Goal: Task Accomplishment & Management: Manage account settings

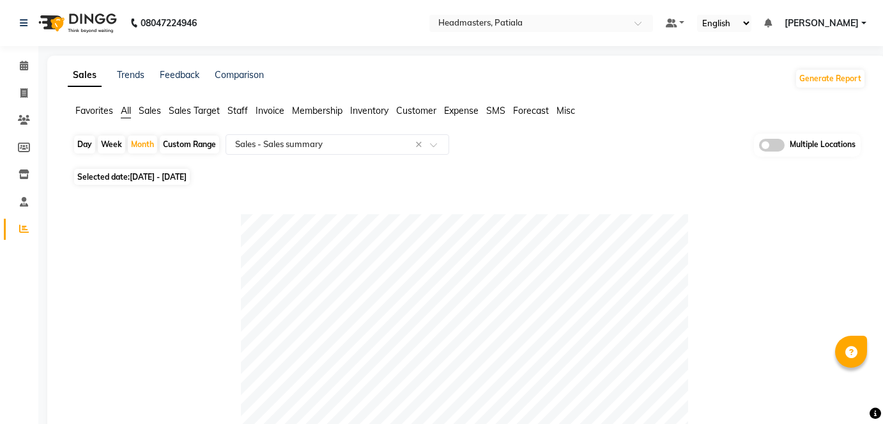
select select "full_report"
select select "csv"
click at [608, 21] on input "text" at bounding box center [528, 24] width 185 height 13
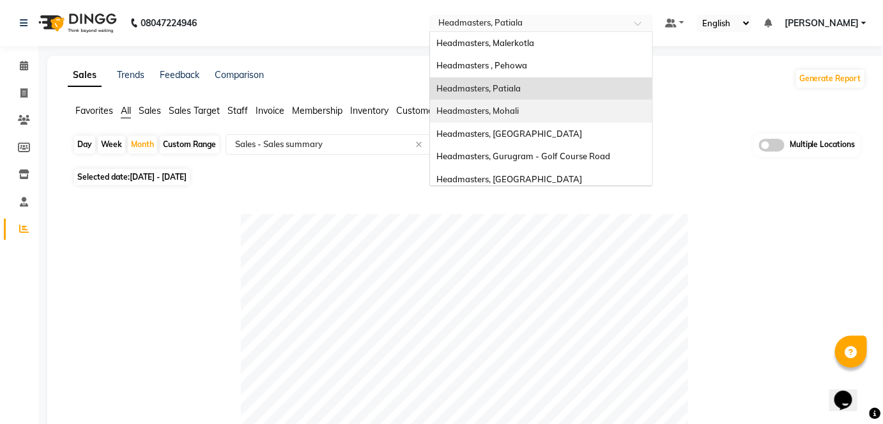
click at [653, 109] on div "Headmasters, Mohali" at bounding box center [541, 111] width 222 height 23
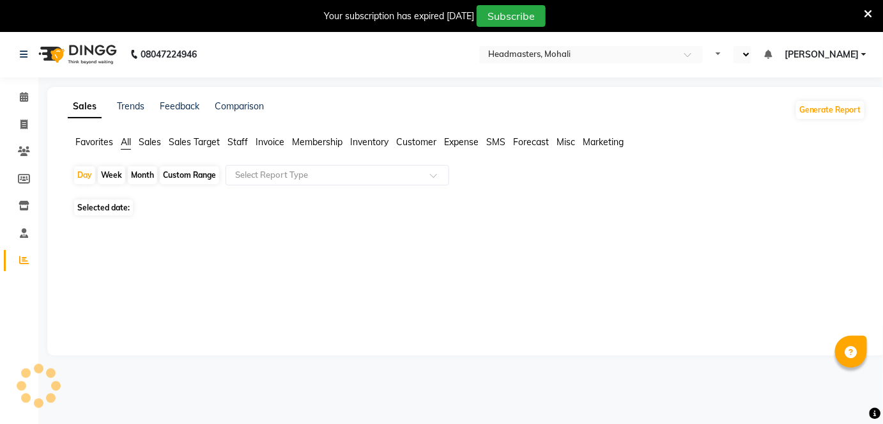
select select "en"
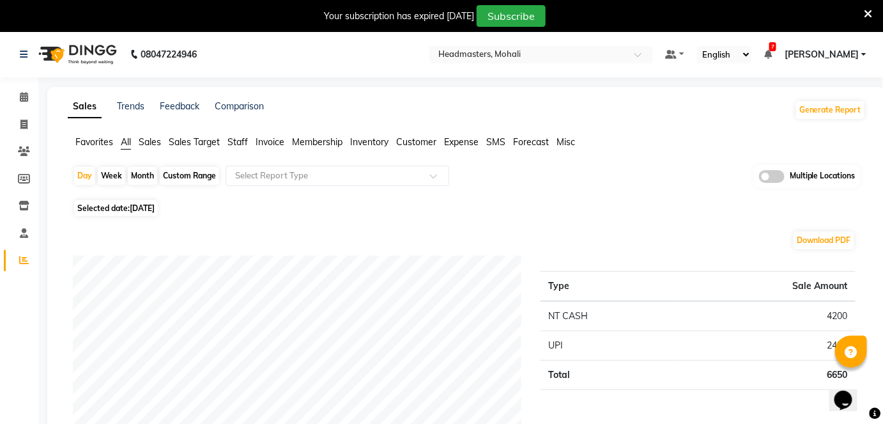
click at [144, 174] on div "Month" at bounding box center [142, 176] width 29 height 18
select select "9"
select select "2025"
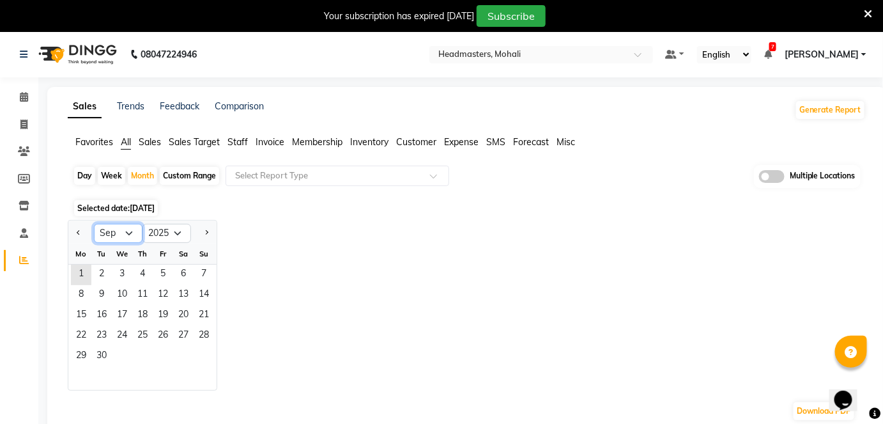
click at [131, 234] on select "Jan Feb Mar Apr May Jun [DATE] Aug Sep Oct Nov Dec" at bounding box center [118, 233] width 49 height 19
select select "8"
click at [94, 224] on select "Jan Feb Mar Apr May Jun [DATE] Aug Sep Oct Nov Dec" at bounding box center [118, 233] width 49 height 19
click at [159, 283] on span "1" at bounding box center [163, 275] width 20 height 20
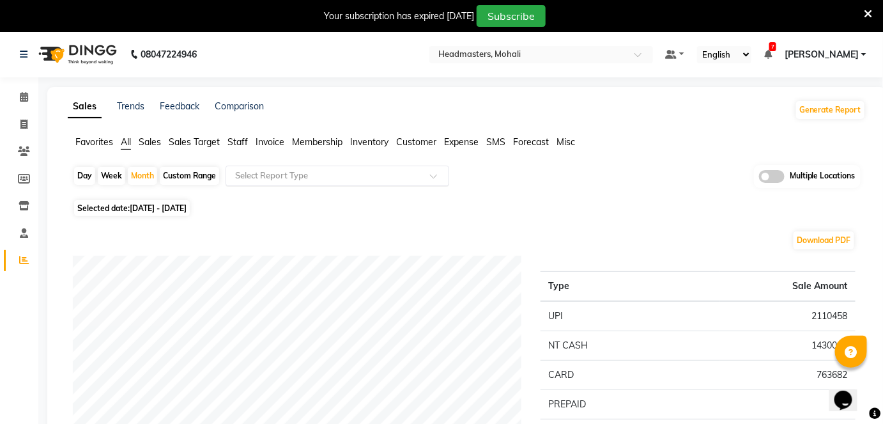
click at [315, 176] on input "text" at bounding box center [325, 175] width 184 height 13
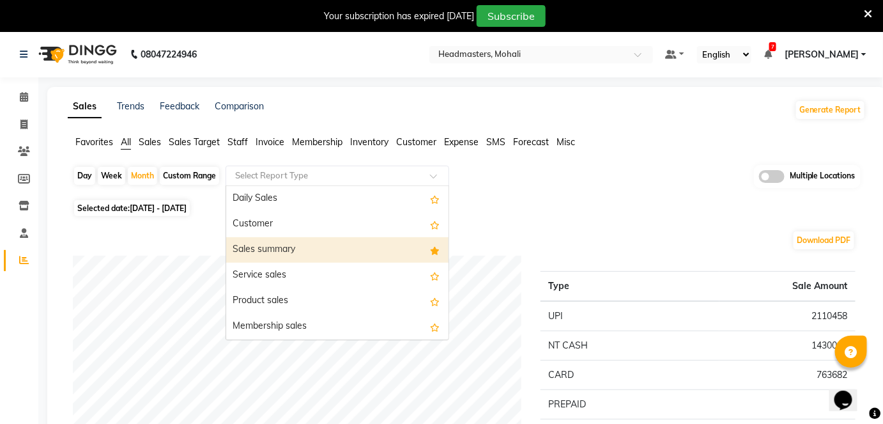
click at [314, 241] on div "Sales summary" at bounding box center [337, 250] width 222 height 26
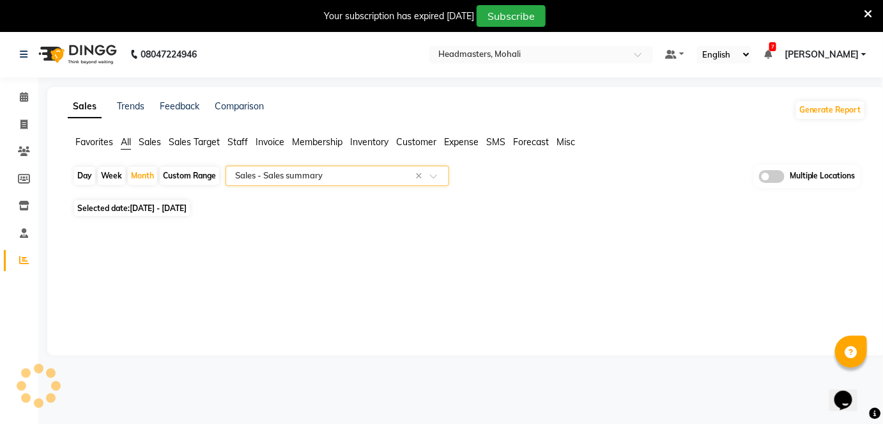
click at [235, 143] on span "Staff" at bounding box center [238, 142] width 20 height 12
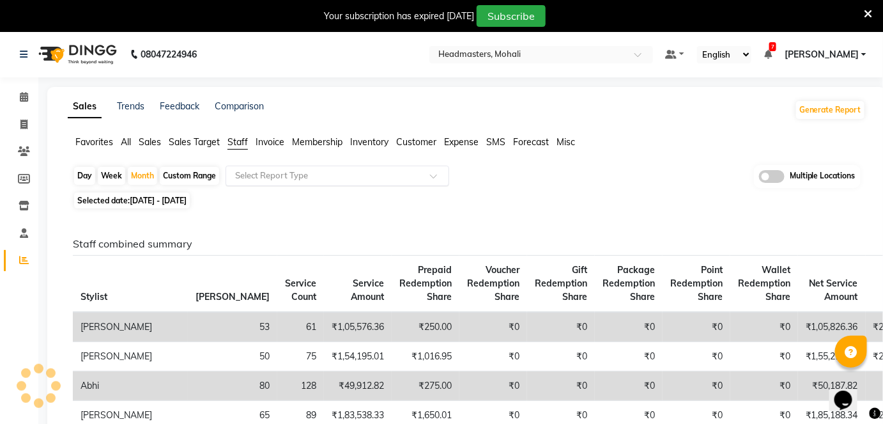
click at [271, 182] on div "Select Report Type" at bounding box center [338, 176] width 224 height 20
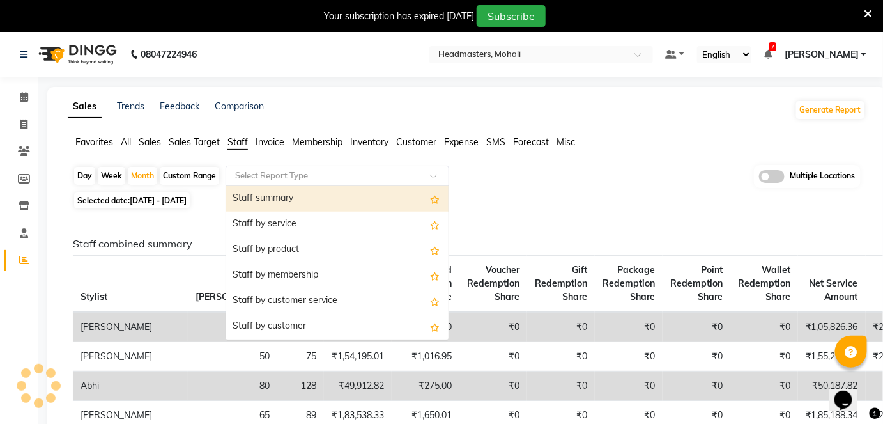
click at [273, 200] on div "Staff summary" at bounding box center [337, 199] width 222 height 26
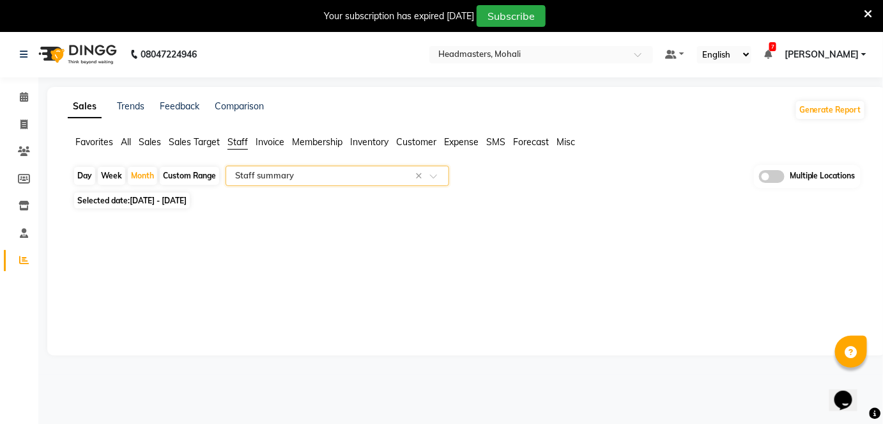
select select "full_report"
select select "csv"
click at [239, 138] on span "Staff" at bounding box center [238, 142] width 20 height 12
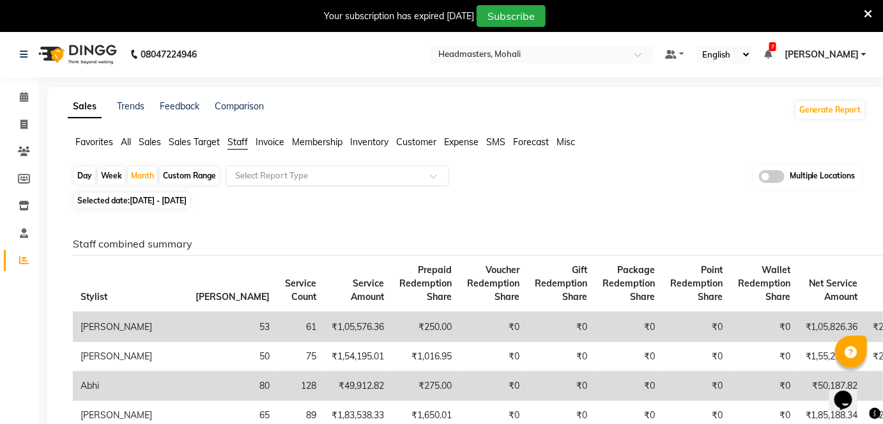
click at [263, 173] on input "text" at bounding box center [325, 175] width 184 height 13
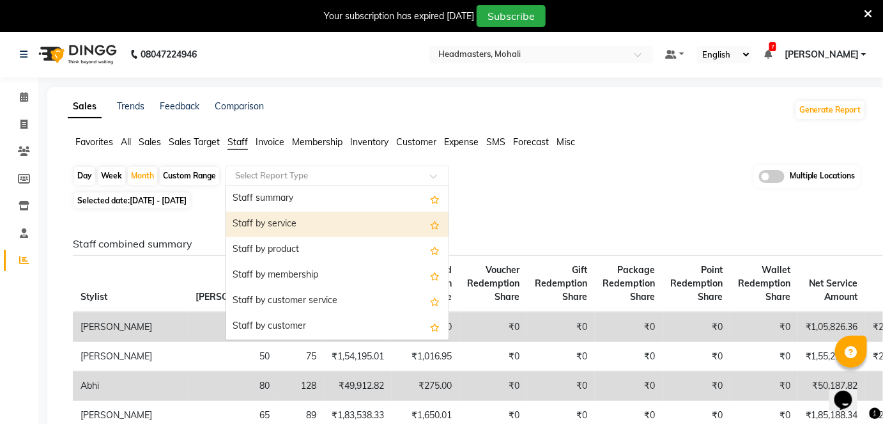
click at [265, 217] on div "Staff by service" at bounding box center [337, 225] width 222 height 26
select select "full_report"
select select "csv"
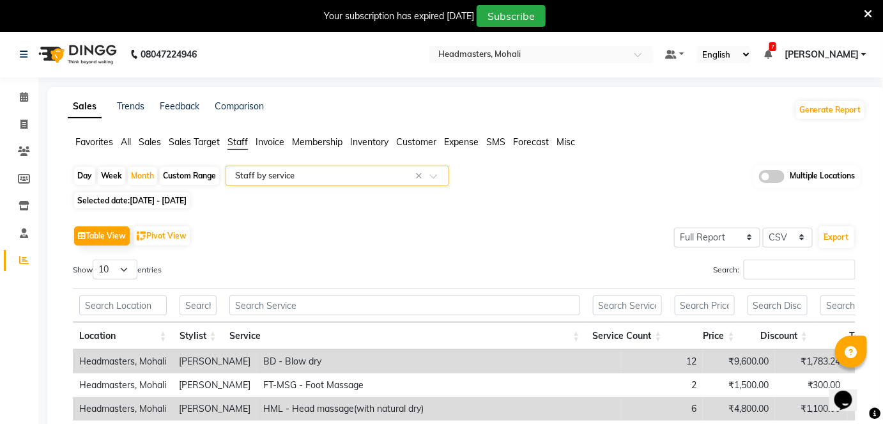
click at [264, 169] on input "text" at bounding box center [325, 175] width 184 height 13
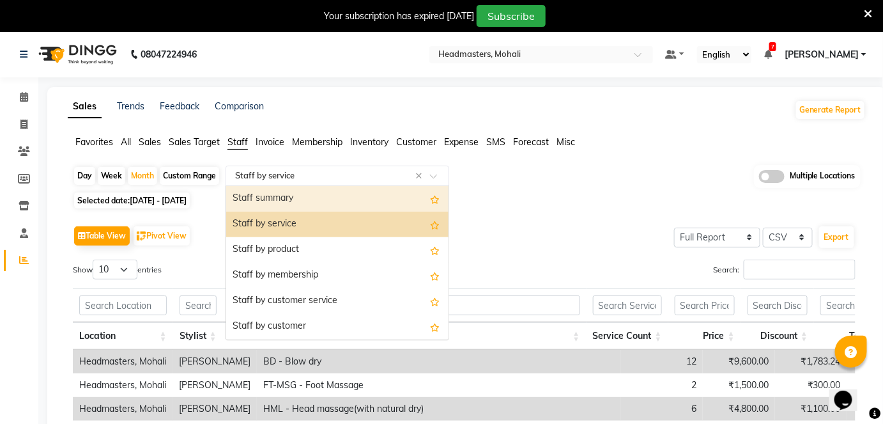
click at [267, 198] on div "Staff summary" at bounding box center [337, 199] width 222 height 26
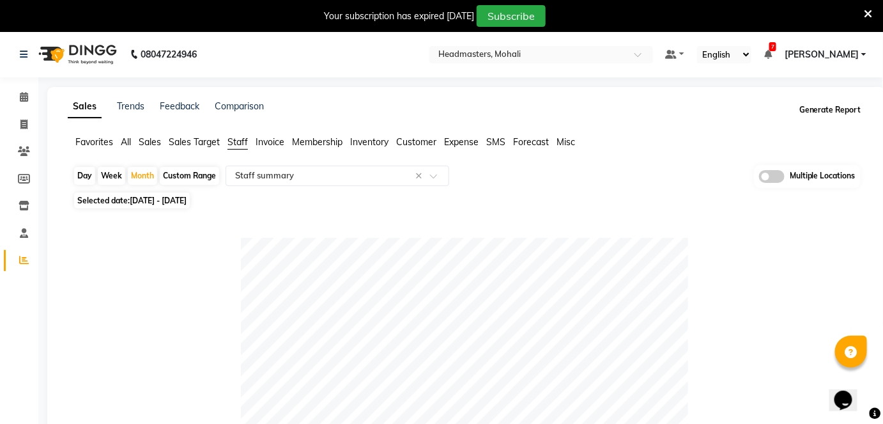
click at [808, 114] on button "Generate Report" at bounding box center [830, 110] width 68 height 18
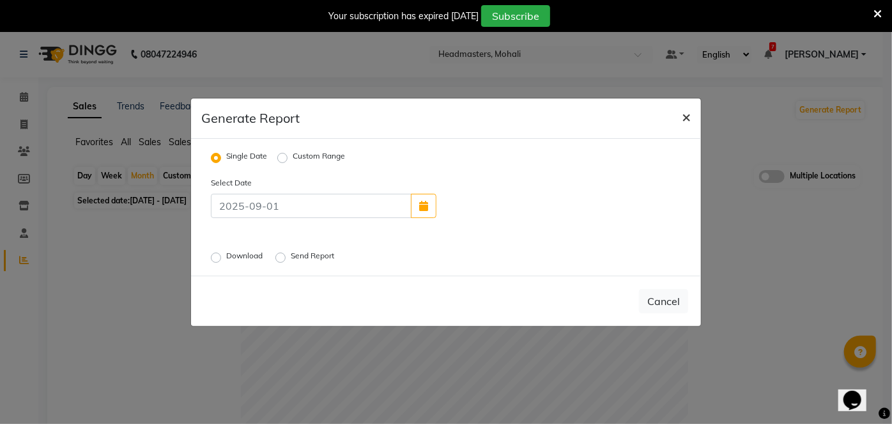
click at [690, 117] on span "×" at bounding box center [686, 116] width 9 height 19
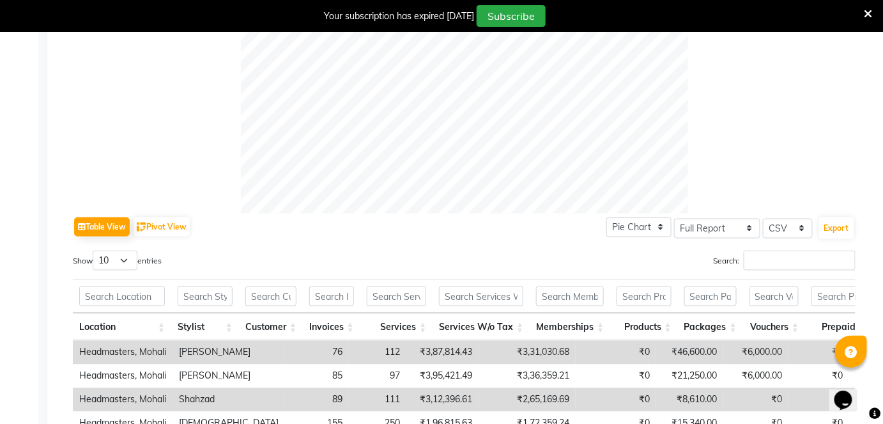
scroll to position [581, 0]
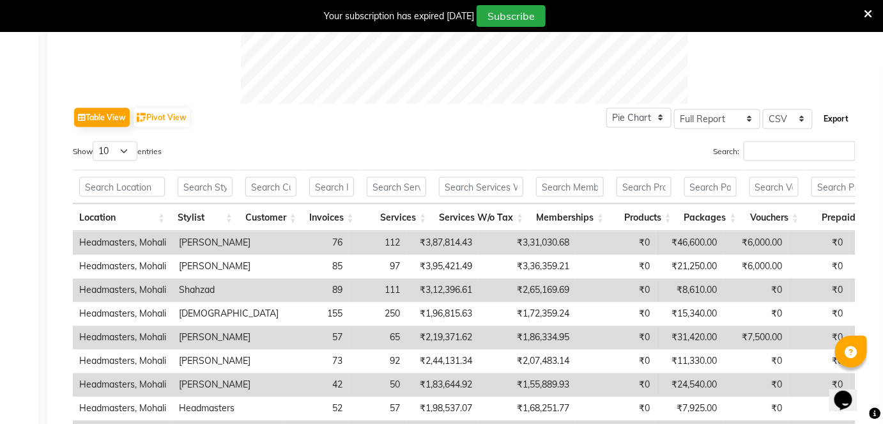
click at [845, 118] on button "Export" at bounding box center [836, 119] width 35 height 22
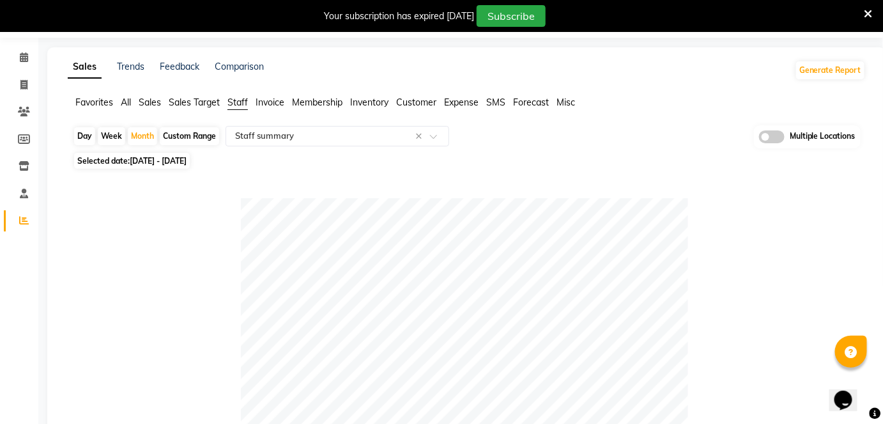
scroll to position [0, 0]
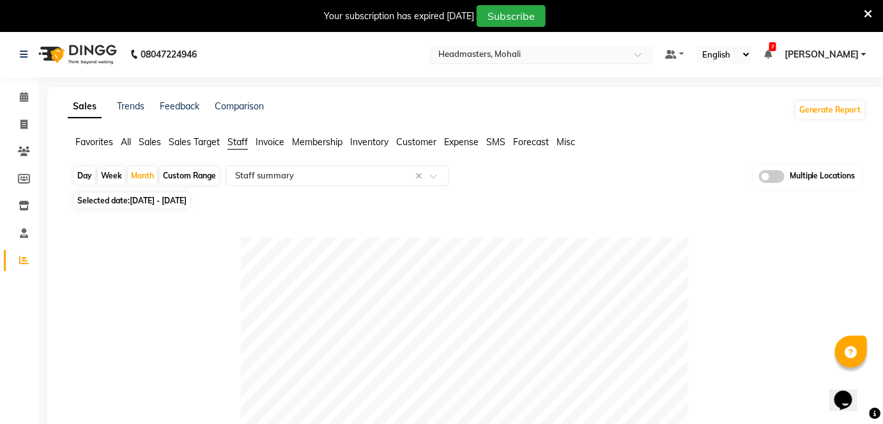
click at [561, 56] on input "text" at bounding box center [528, 55] width 185 height 13
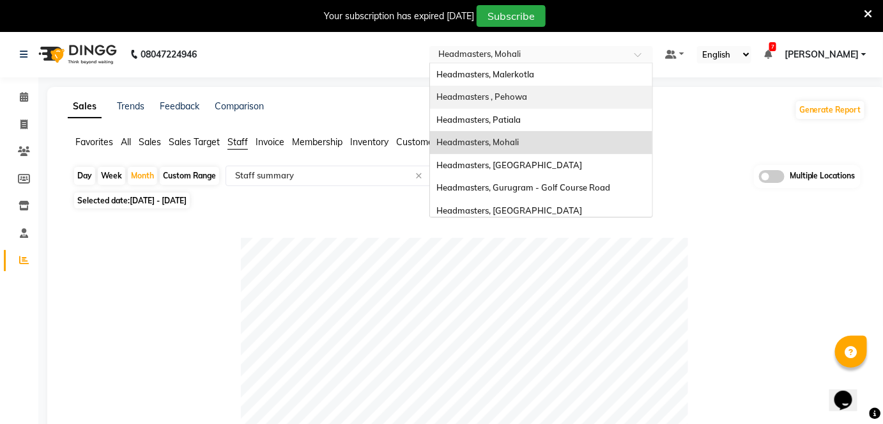
click at [584, 99] on div "Headmasters , Pehowa" at bounding box center [541, 97] width 222 height 23
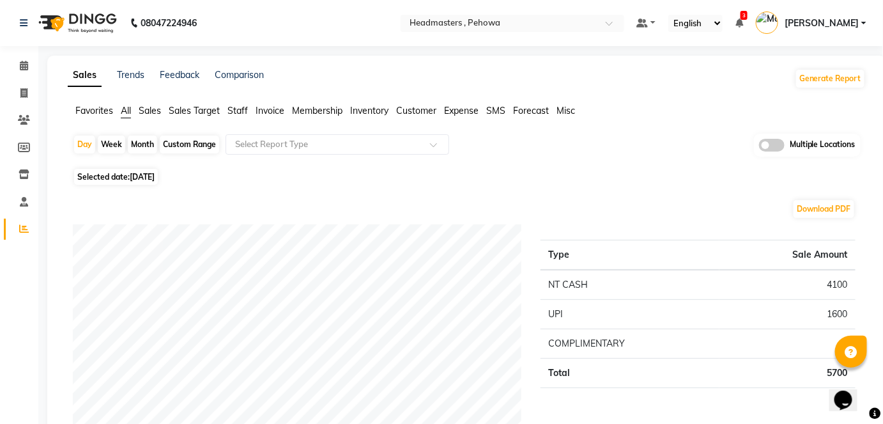
click at [141, 137] on div "Month" at bounding box center [142, 144] width 29 height 18
select select "9"
select select "2025"
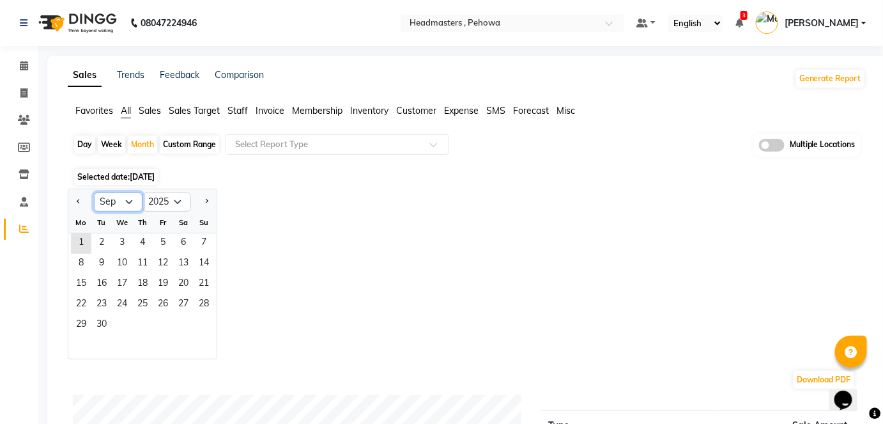
click at [114, 205] on select "Jan Feb Mar Apr May Jun Jul Aug Sep Oct Nov Dec" at bounding box center [118, 201] width 49 height 19
select select "8"
click at [94, 192] on select "Jan Feb Mar Apr May Jun Jul Aug Sep Oct Nov Dec" at bounding box center [118, 201] width 49 height 19
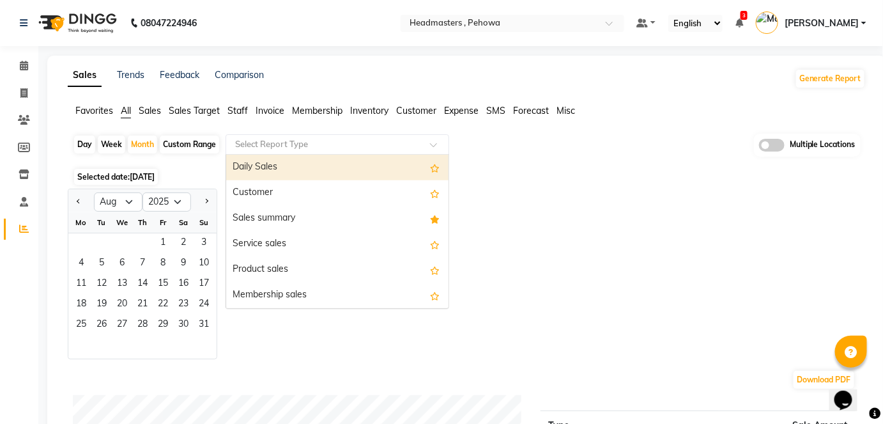
click at [261, 140] on input "text" at bounding box center [325, 144] width 184 height 13
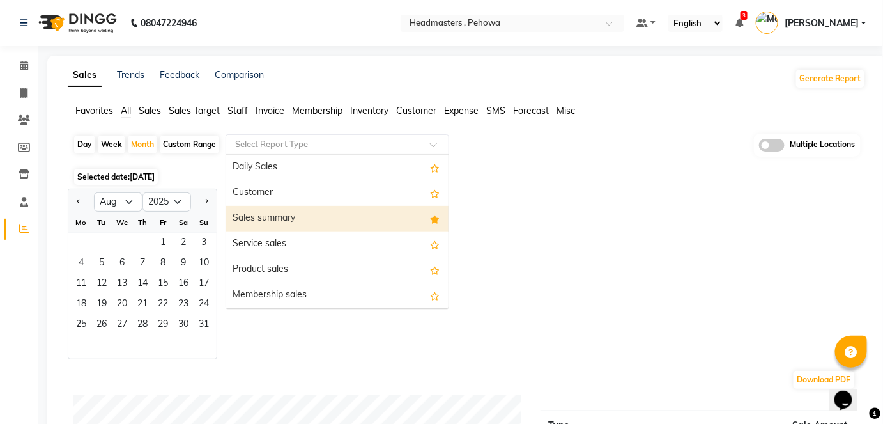
click at [252, 211] on div "Sales summary" at bounding box center [337, 219] width 222 height 26
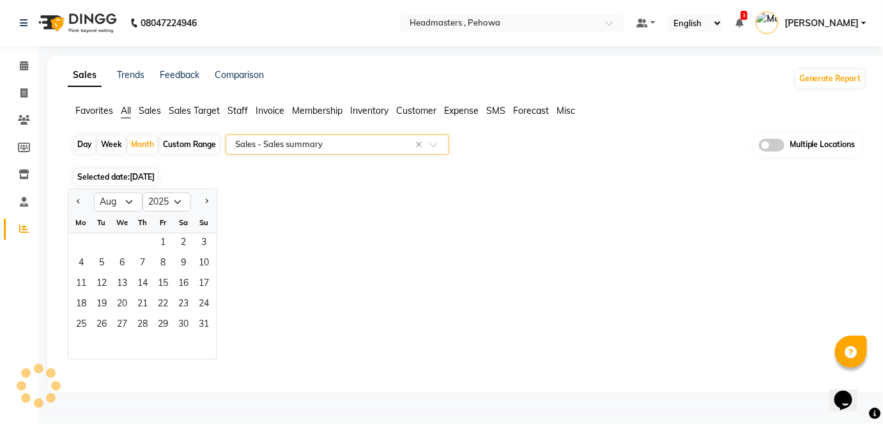
select select "full_report"
select select "csv"
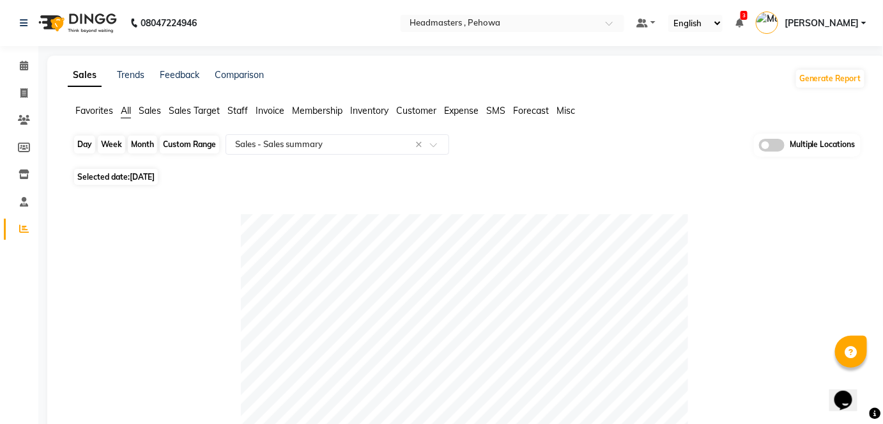
click at [146, 144] on div "Month" at bounding box center [142, 144] width 29 height 18
select select "9"
select select "2025"
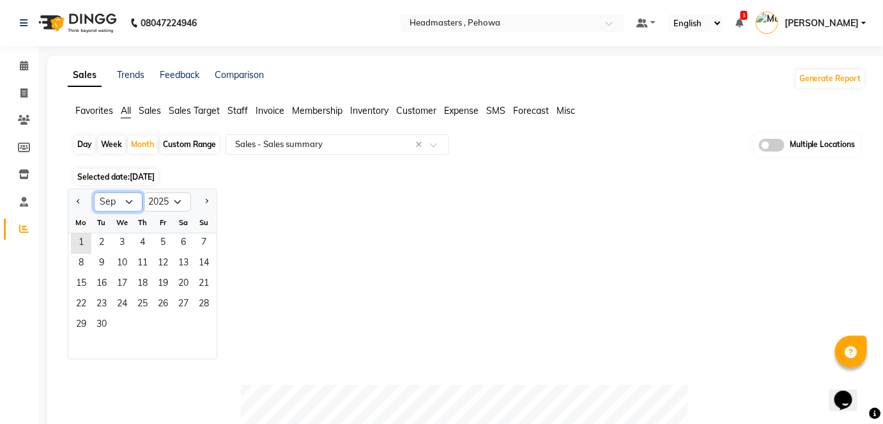
click at [105, 197] on select "Jan Feb Mar Apr May Jun Jul Aug Sep Oct Nov Dec" at bounding box center [118, 201] width 49 height 19
select select "8"
click at [94, 192] on select "Jan Feb Mar Apr May Jun Jul Aug Sep Oct Nov Dec" at bounding box center [118, 201] width 49 height 19
click at [170, 237] on span "1" at bounding box center [163, 243] width 20 height 20
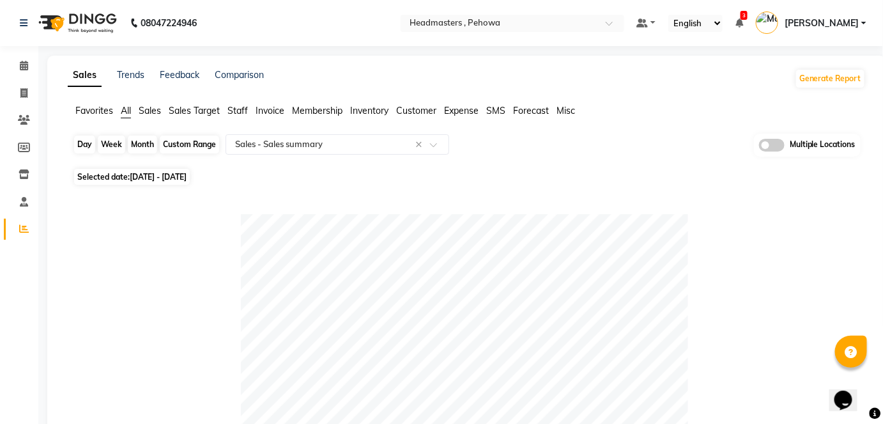
click at [132, 136] on div "Month" at bounding box center [142, 144] width 29 height 18
select select "8"
select select "2025"
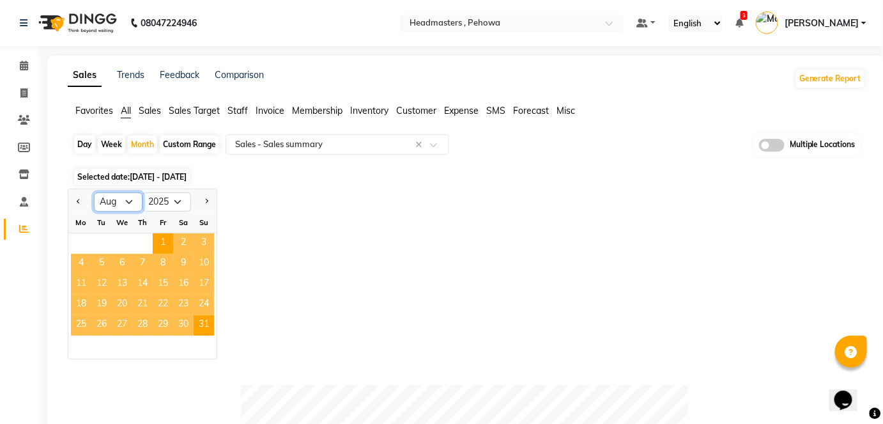
click at [122, 196] on select "Jan Feb Mar Apr May Jun Jul Aug Sep Oct Nov Dec" at bounding box center [118, 201] width 49 height 19
select select "7"
click at [94, 192] on select "Jan Feb Mar Apr May Jun Jul Aug Sep Oct Nov Dec" at bounding box center [118, 201] width 49 height 19
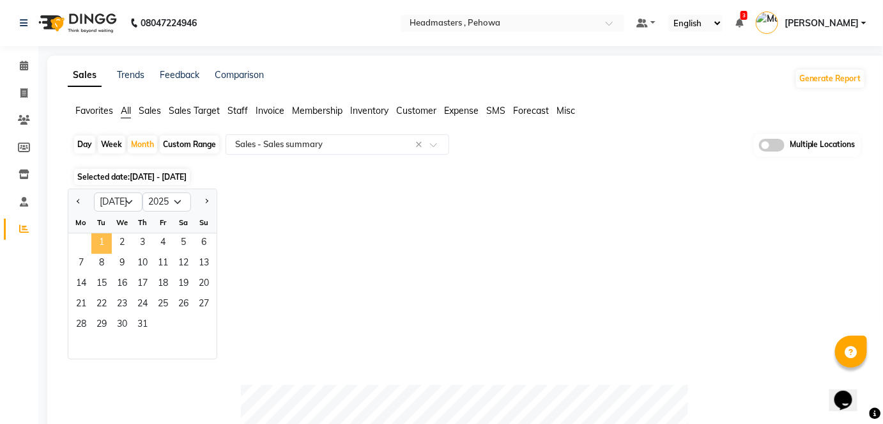
click at [102, 242] on span "1" at bounding box center [101, 243] width 20 height 20
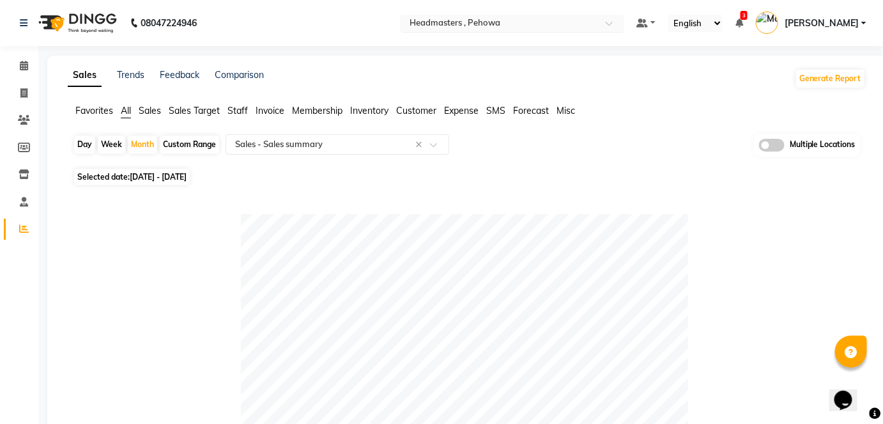
click at [542, 24] on input "text" at bounding box center [499, 24] width 185 height 13
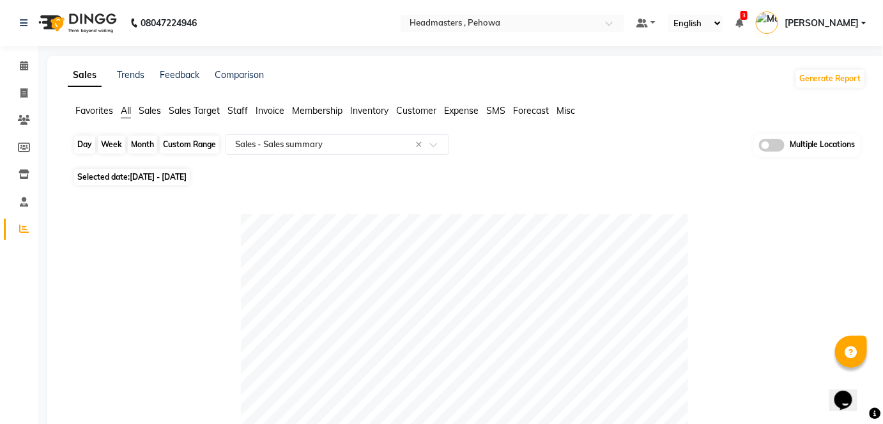
click at [151, 141] on div "Month" at bounding box center [142, 144] width 29 height 18
select select "7"
select select "2025"
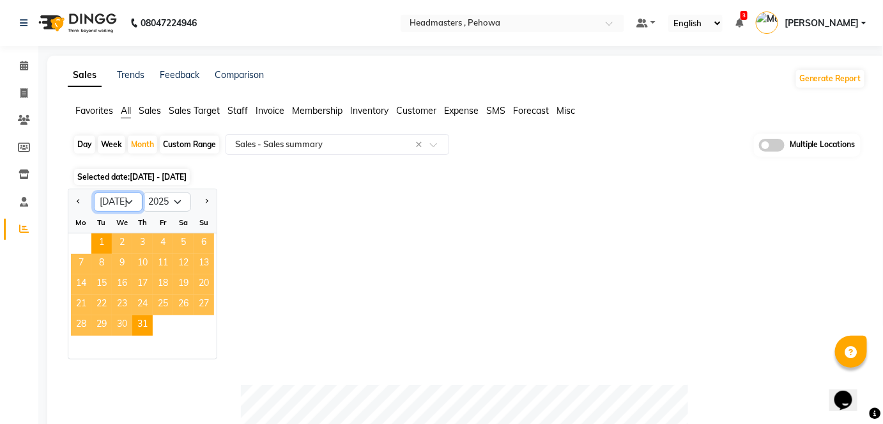
click at [122, 196] on select "Jan Feb Mar Apr May Jun Jul Aug Sep Oct Nov Dec" at bounding box center [118, 201] width 49 height 19
select select "9"
click at [94, 192] on select "Jan Feb Mar Apr May Jun Jul Aug Sep Oct Nov Dec" at bounding box center [118, 201] width 49 height 19
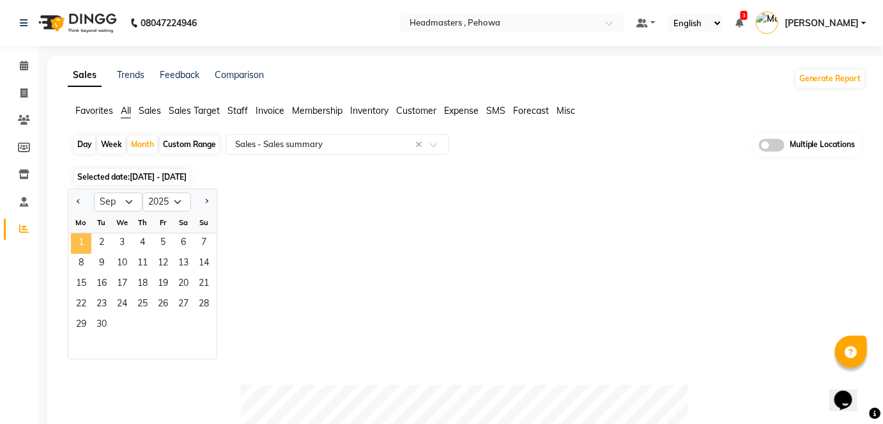
click at [82, 244] on span "1" at bounding box center [81, 243] width 20 height 20
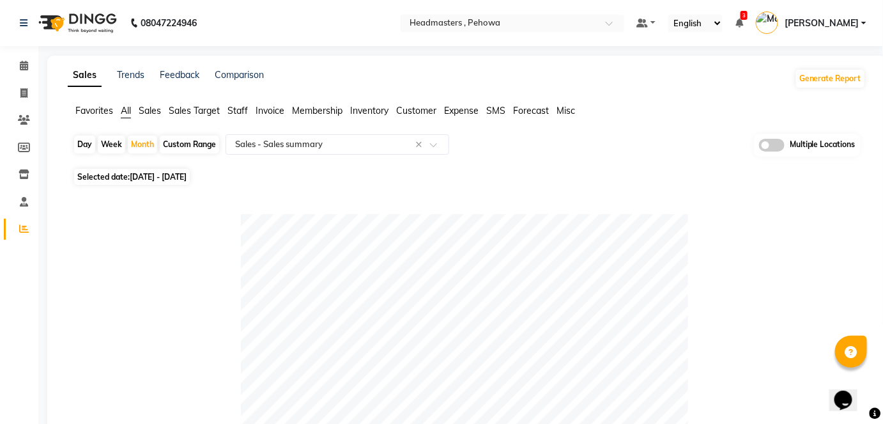
click at [93, 148] on div "Day" at bounding box center [84, 144] width 21 height 18
select select "9"
select select "2025"
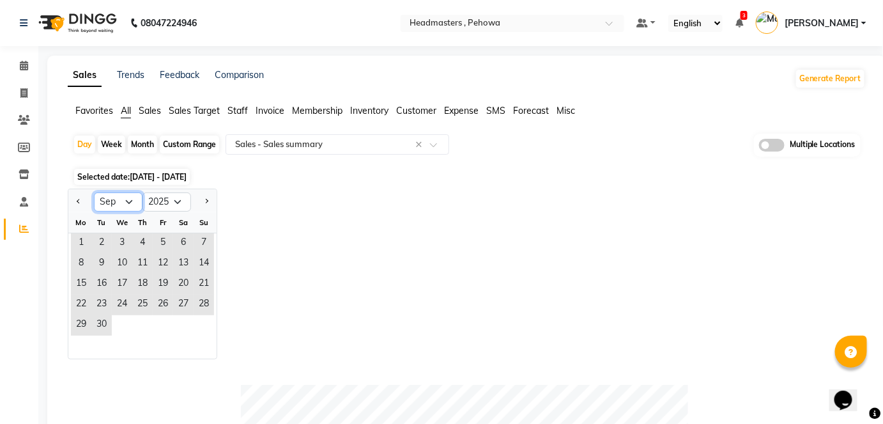
click at [111, 203] on select "Jan Feb Mar Apr May Jun Jul Aug Sep Oct Nov Dec" at bounding box center [118, 201] width 49 height 19
click at [94, 192] on select "Jan Feb Mar Apr May Jun Jul Aug Sep Oct Nov Dec" at bounding box center [118, 201] width 49 height 19
click at [78, 234] on span "1" at bounding box center [81, 243] width 20 height 20
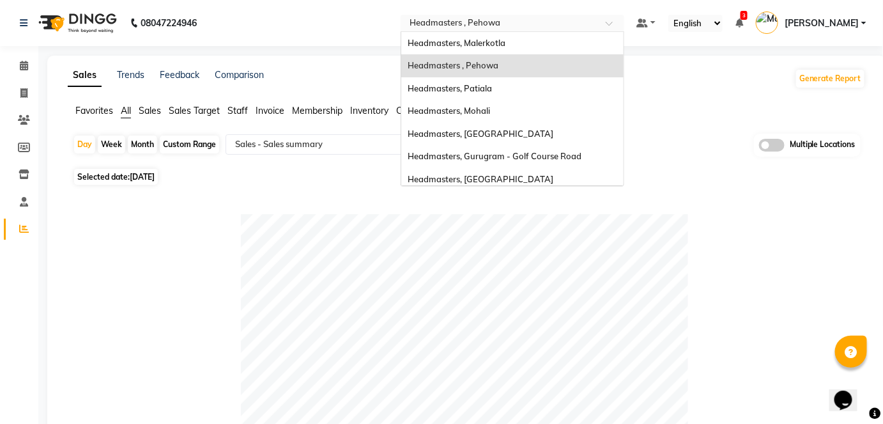
click at [499, 18] on input "text" at bounding box center [499, 24] width 185 height 13
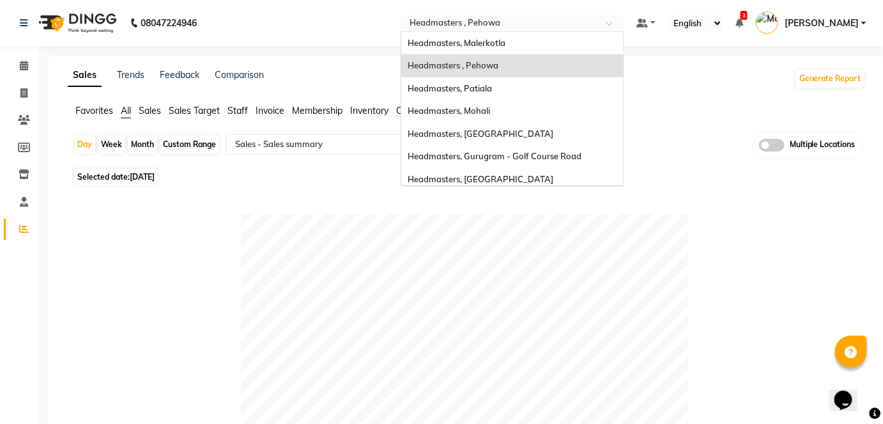
click at [482, 22] on input "text" at bounding box center [499, 24] width 185 height 13
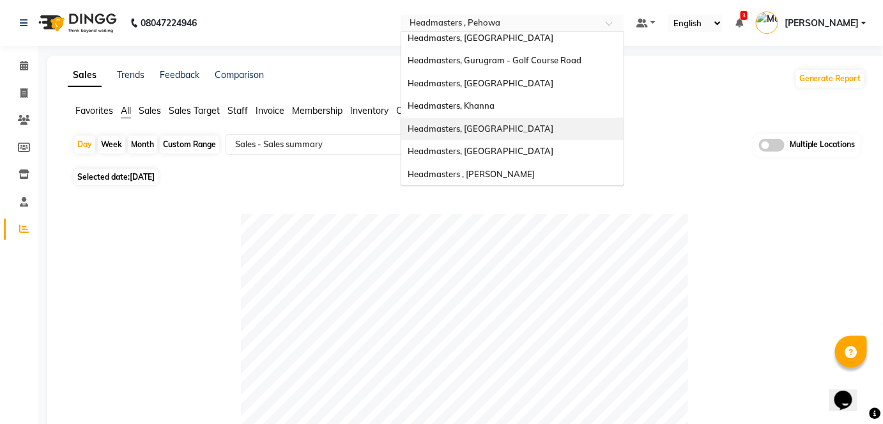
click at [530, 124] on span "Headmasters, [GEOGRAPHIC_DATA]" at bounding box center [481, 128] width 146 height 10
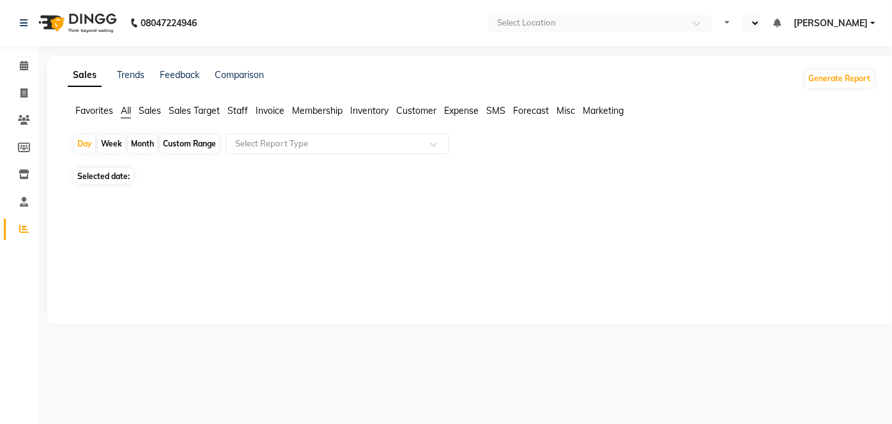
select select "en"
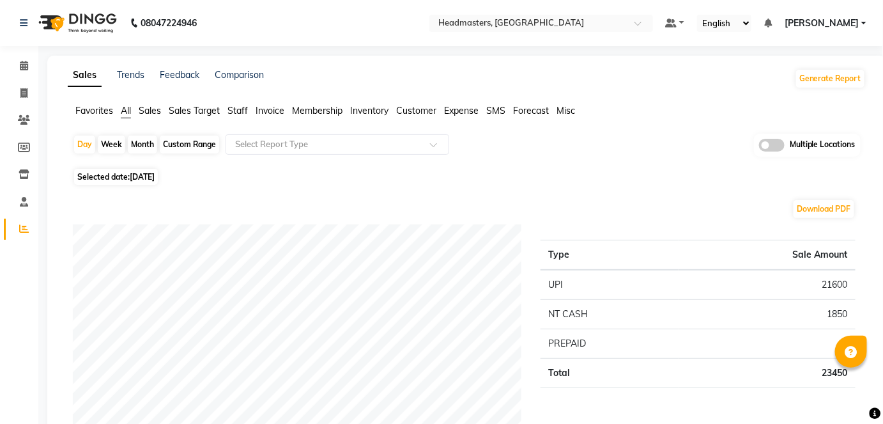
click at [139, 142] on div "Month" at bounding box center [142, 144] width 29 height 18
select select "9"
select select "2025"
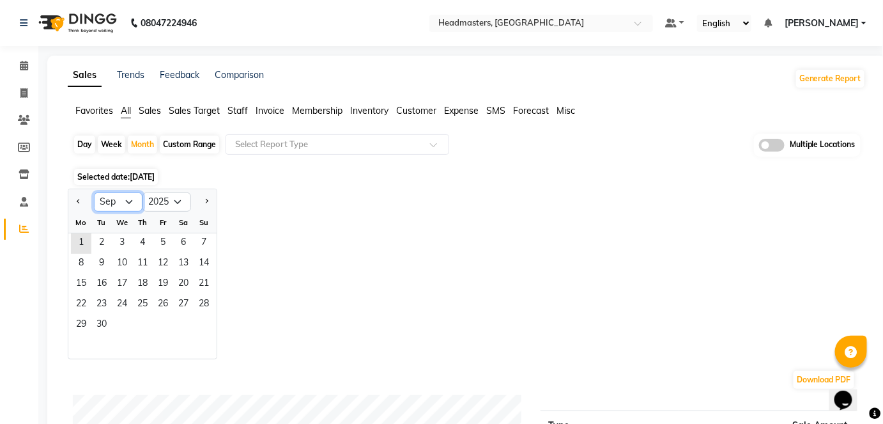
click at [111, 198] on select "Jan Feb Mar Apr May Jun [DATE] Aug Sep Oct Nov Dec" at bounding box center [118, 201] width 49 height 19
select select "8"
click at [94, 192] on select "Jan Feb Mar Apr May Jun [DATE] Aug Sep Oct Nov Dec" at bounding box center [118, 201] width 49 height 19
click at [199, 320] on span "31" at bounding box center [204, 325] width 20 height 20
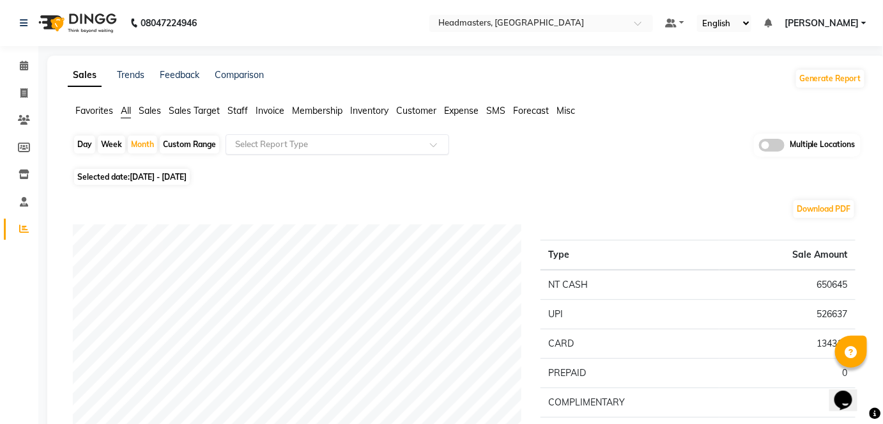
click at [265, 137] on div "Select Report Type" at bounding box center [338, 144] width 224 height 20
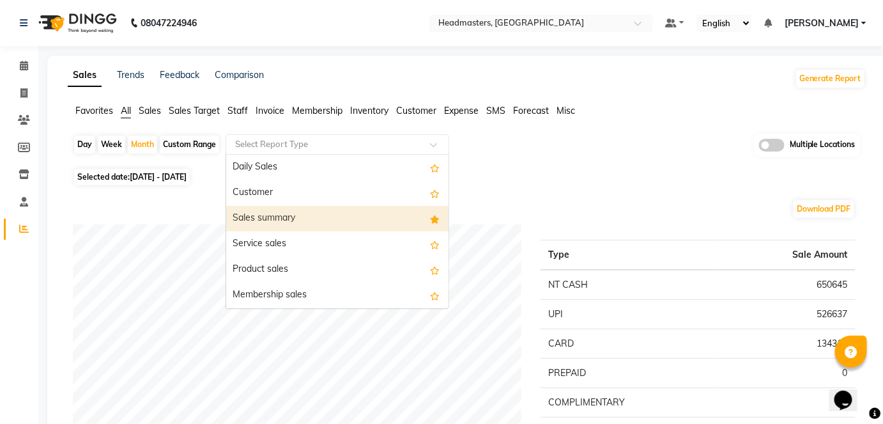
click at [275, 215] on div "Sales summary" at bounding box center [337, 219] width 222 height 26
select select "full_report"
select select "csv"
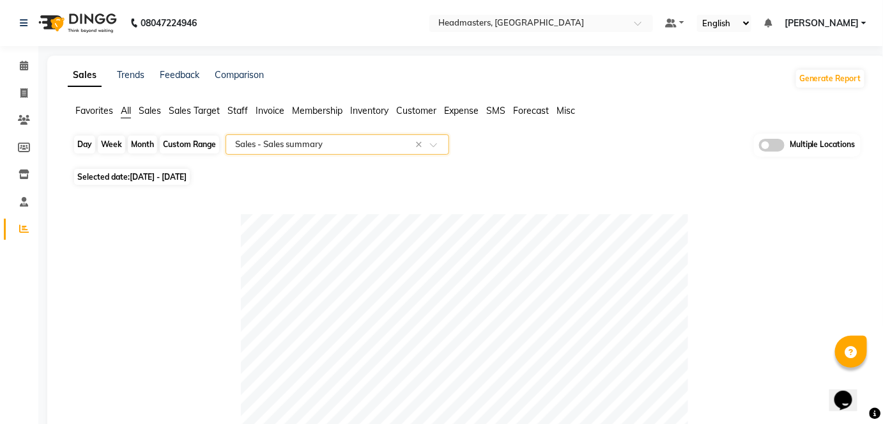
click at [144, 140] on div "Month" at bounding box center [142, 144] width 29 height 18
select select "8"
select select "2025"
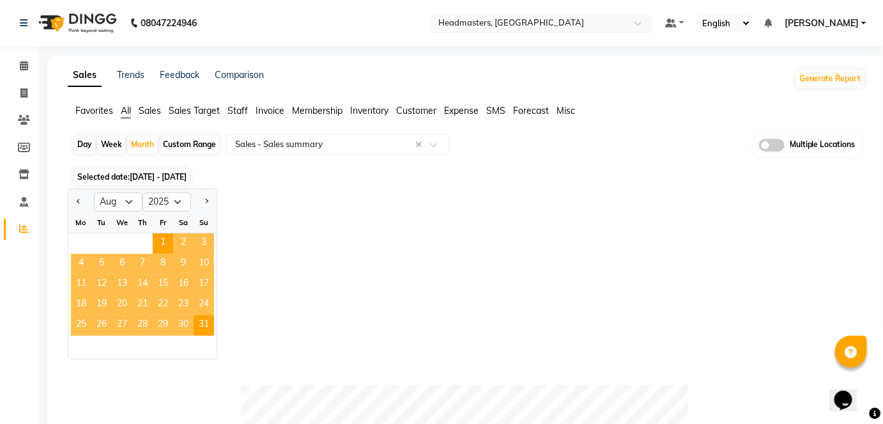
click at [607, 26] on input "text" at bounding box center [528, 24] width 185 height 13
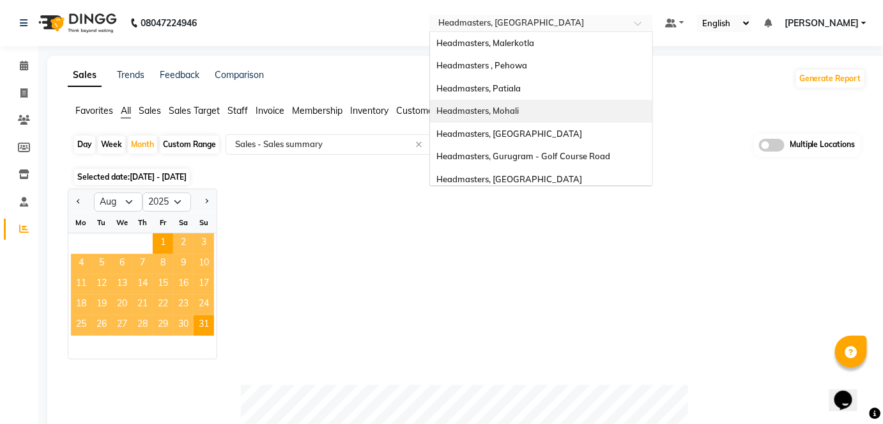
click at [558, 104] on div "Headmasters, Mohali" at bounding box center [541, 111] width 222 height 23
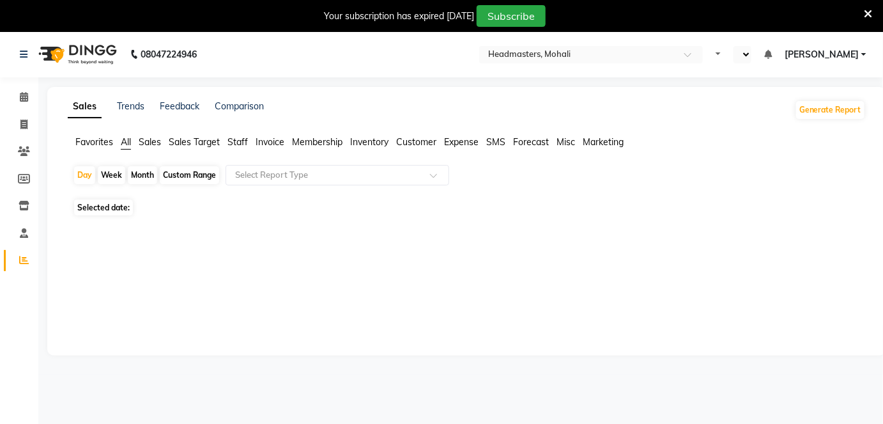
select select "en"
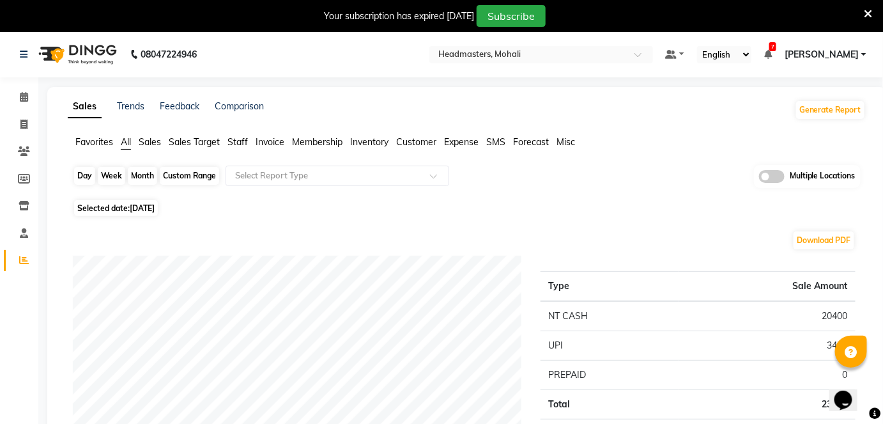
click at [88, 179] on div "Day" at bounding box center [84, 176] width 21 height 18
select select "9"
select select "2025"
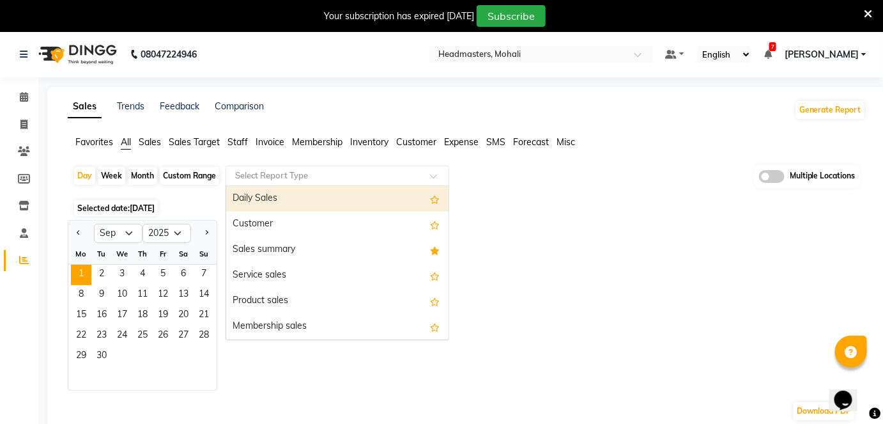
click at [306, 178] on input "text" at bounding box center [325, 175] width 184 height 13
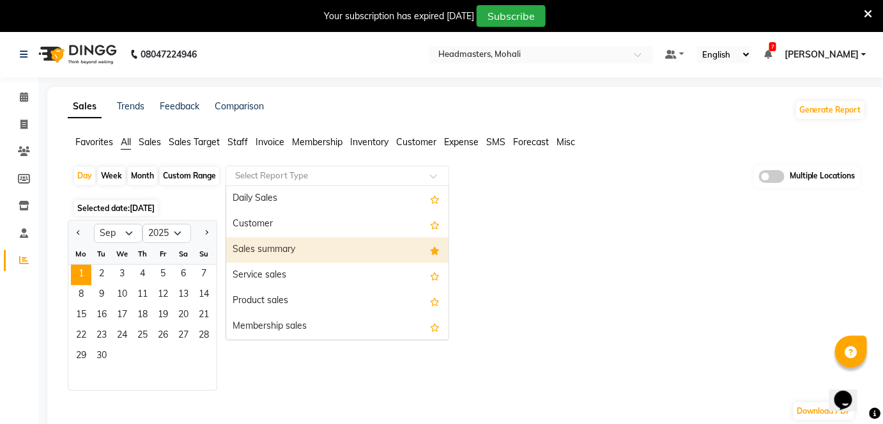
click at [318, 239] on div "Sales summary" at bounding box center [337, 250] width 222 height 26
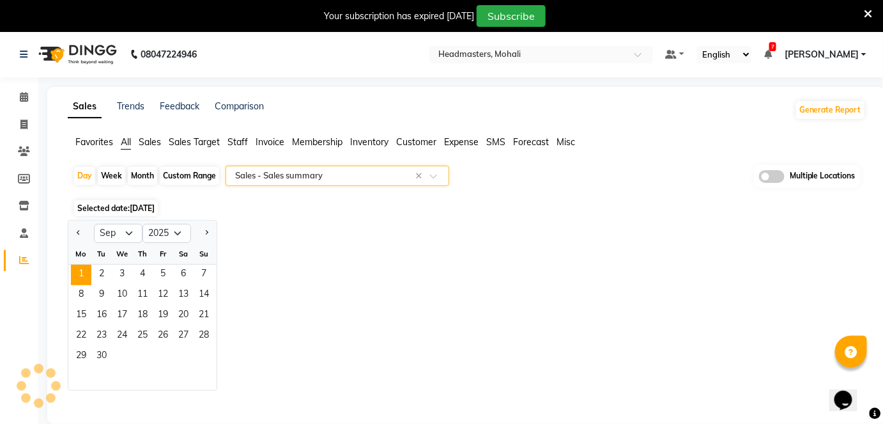
select select "full_report"
select select "csv"
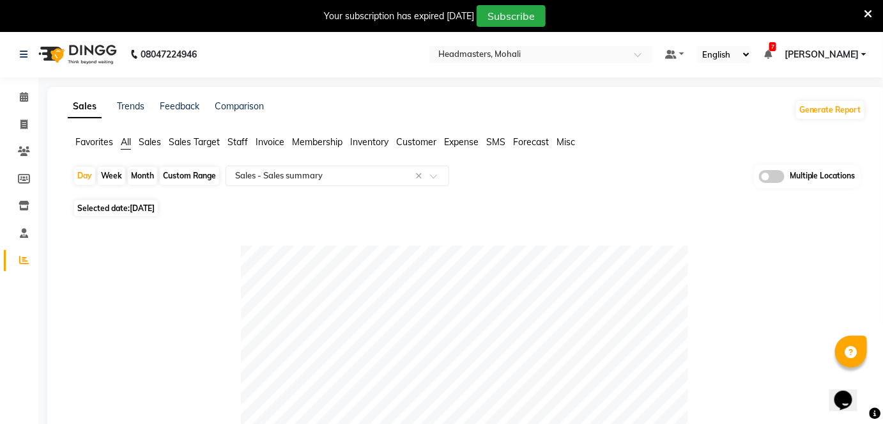
click at [522, 45] on nav "08047224946 Select Location × Headmasters, Mohali Default Panel My Panel Englis…" at bounding box center [441, 54] width 883 height 46
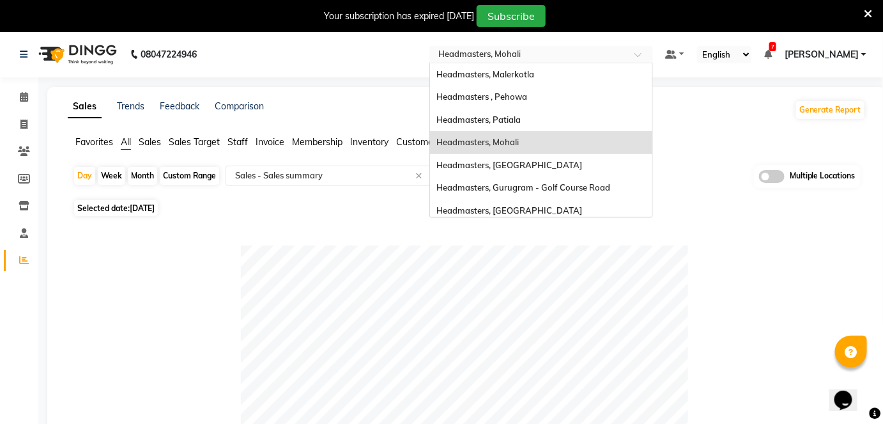
click at [521, 49] on input "text" at bounding box center [528, 55] width 185 height 13
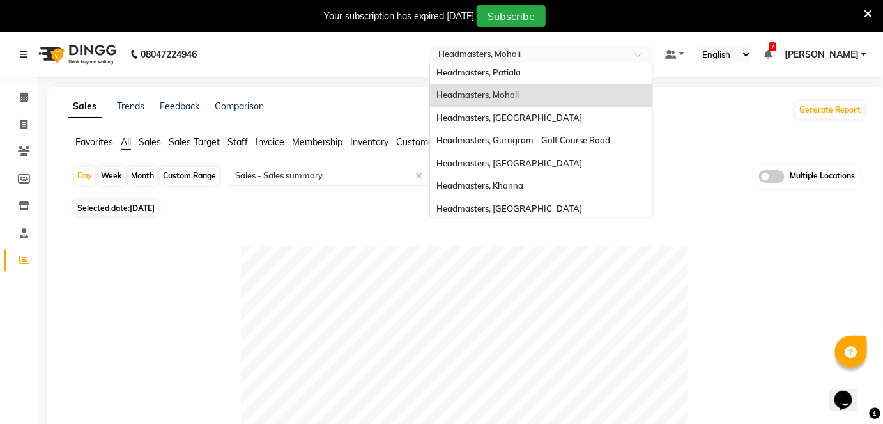
scroll to position [53, 0]
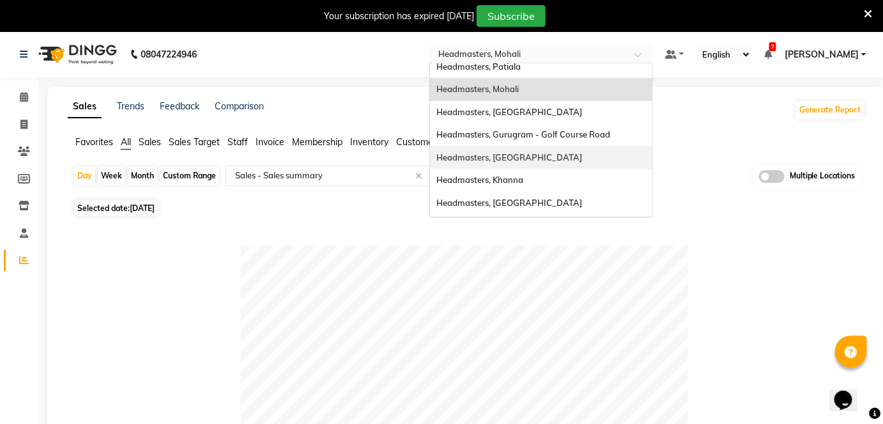
click at [596, 166] on div "Headmasters, [GEOGRAPHIC_DATA]" at bounding box center [541, 157] width 222 height 23
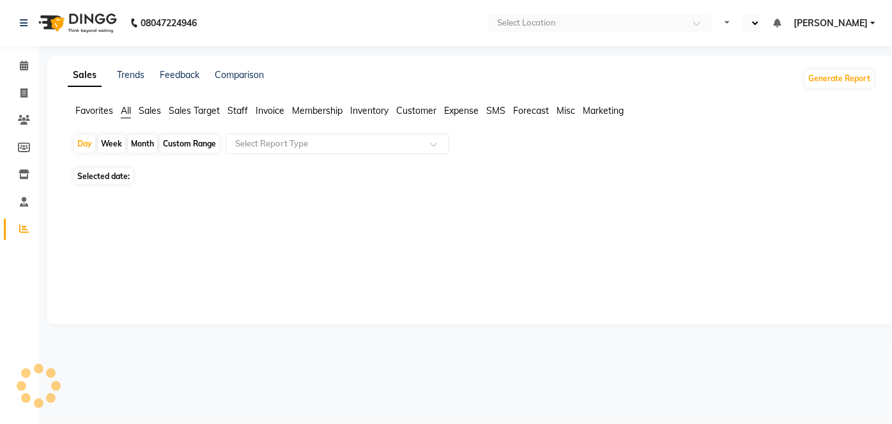
select select "en"
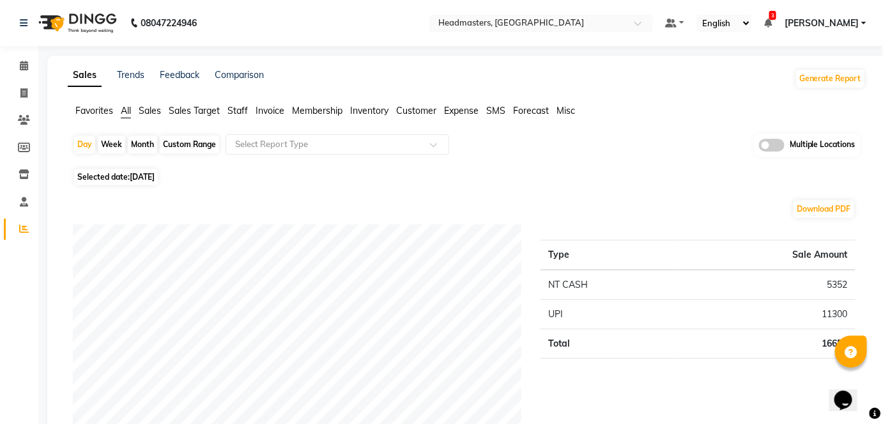
click at [143, 138] on div "Month" at bounding box center [142, 144] width 29 height 18
select select "9"
select select "2025"
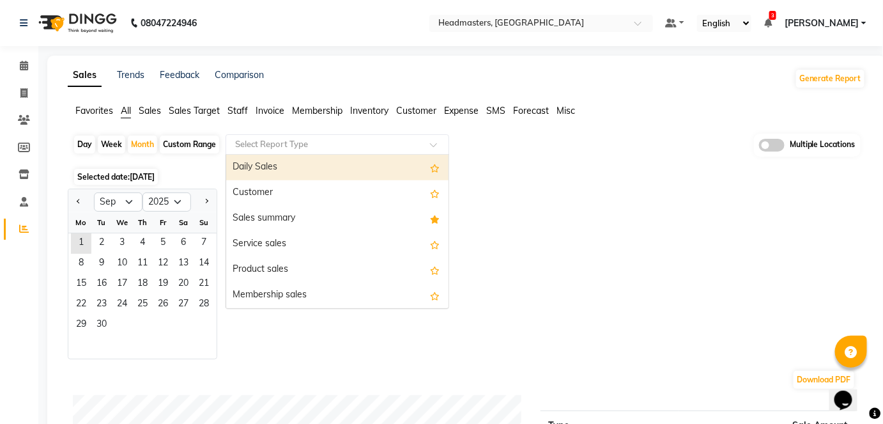
click at [346, 140] on input "text" at bounding box center [325, 144] width 184 height 13
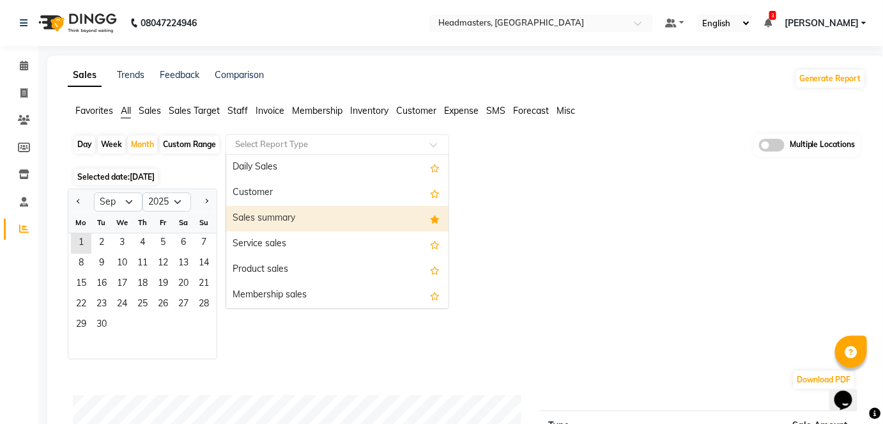
click at [339, 212] on div "Sales summary" at bounding box center [337, 219] width 222 height 26
select select "full_report"
select select "csv"
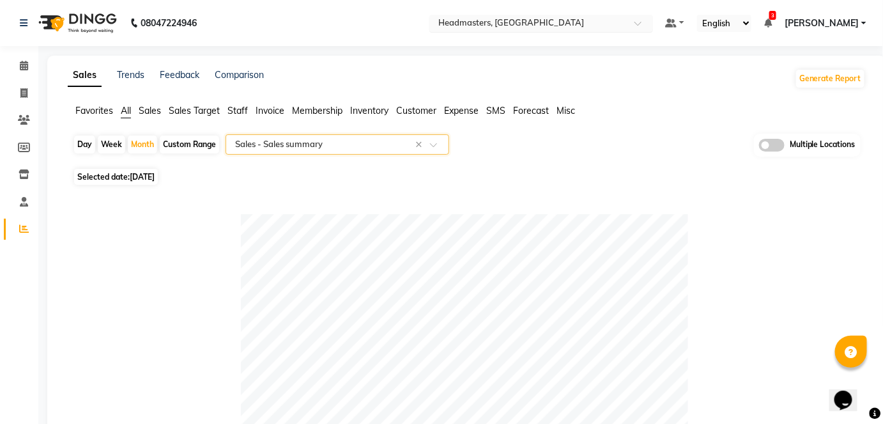
click at [579, 25] on input "text" at bounding box center [528, 24] width 185 height 13
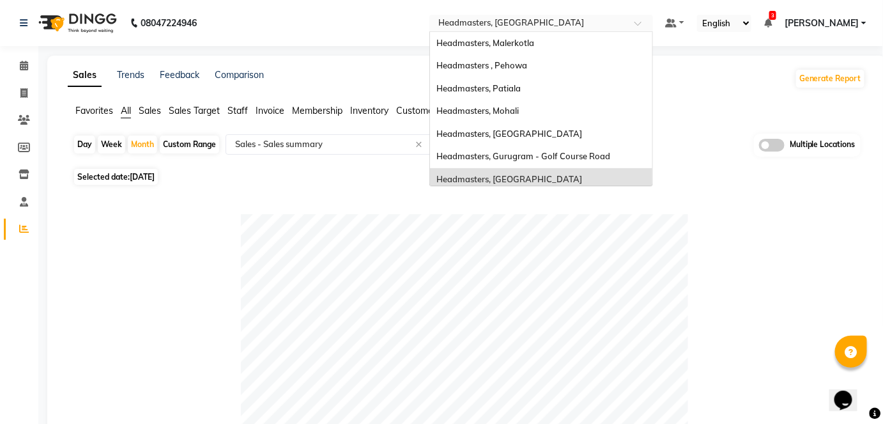
scroll to position [96, 0]
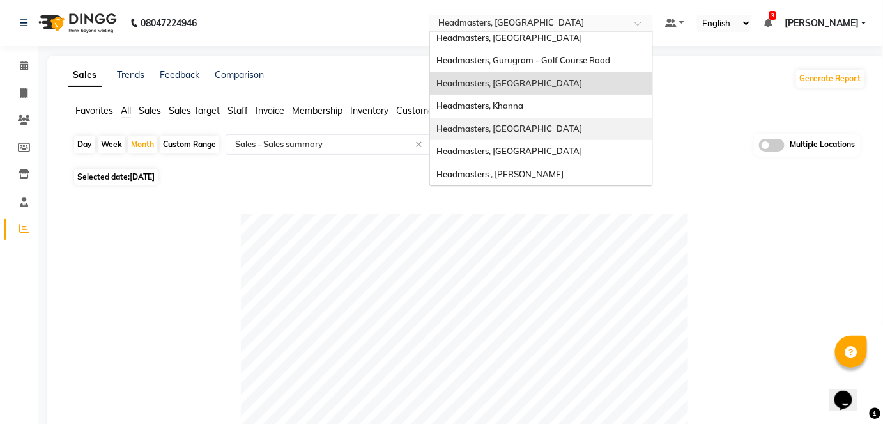
click at [594, 128] on div "Headmasters, [GEOGRAPHIC_DATA]" at bounding box center [541, 129] width 222 height 23
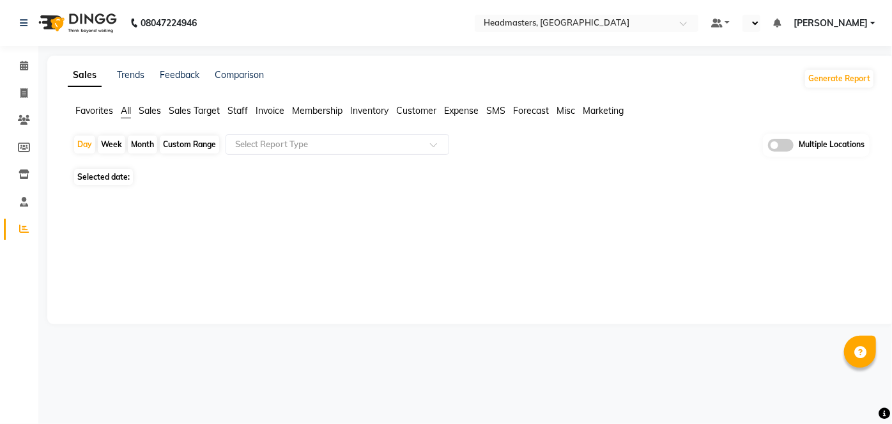
select select "en"
click at [79, 151] on div "Day" at bounding box center [84, 144] width 21 height 18
select select "9"
select select "2025"
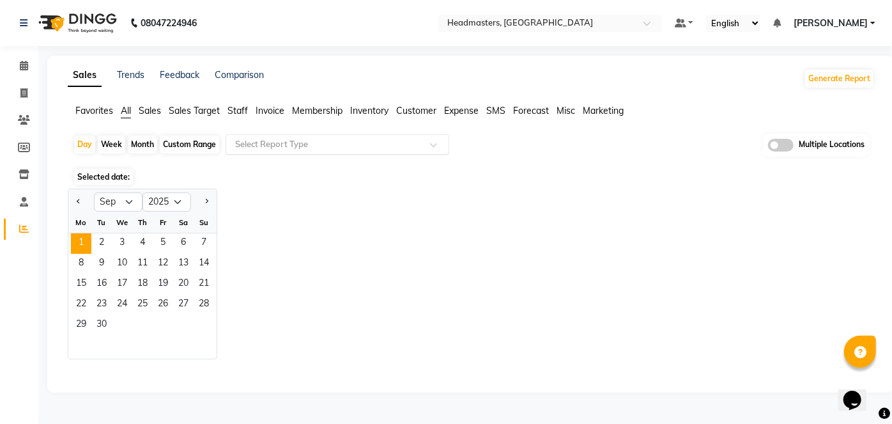
click at [385, 146] on input "text" at bounding box center [325, 144] width 184 height 13
click at [79, 203] on button "Previous month" at bounding box center [79, 202] width 10 height 20
click at [123, 201] on select "Jan Feb Mar Apr May Jun Jul Aug Sep Oct Nov Dec" at bounding box center [118, 201] width 49 height 19
select select "9"
click at [94, 192] on select "Jan Feb Mar Apr May Jun Jul Aug Sep Oct Nov Dec" at bounding box center [118, 201] width 49 height 19
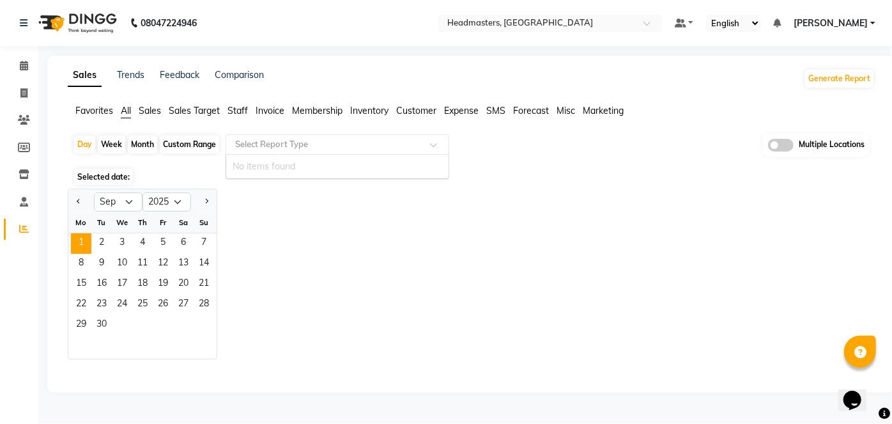
click at [326, 147] on input "text" at bounding box center [325, 144] width 184 height 13
click at [146, 113] on span "Sales" at bounding box center [150, 111] width 22 height 12
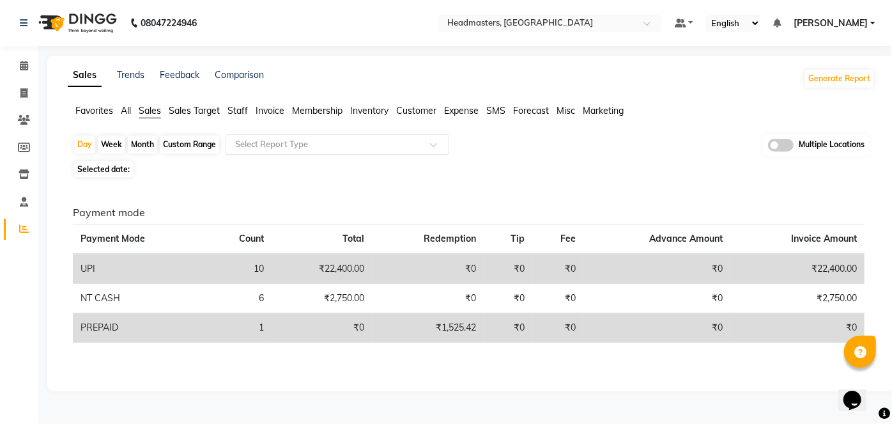
click at [316, 142] on input "text" at bounding box center [325, 144] width 184 height 13
drag, startPoint x: 316, startPoint y: 141, endPoint x: 223, endPoint y: 208, distance: 114.9
click at [223, 208] on h6 "Payment mode" at bounding box center [469, 212] width 792 height 12
click at [125, 115] on span "All" at bounding box center [126, 111] width 10 height 12
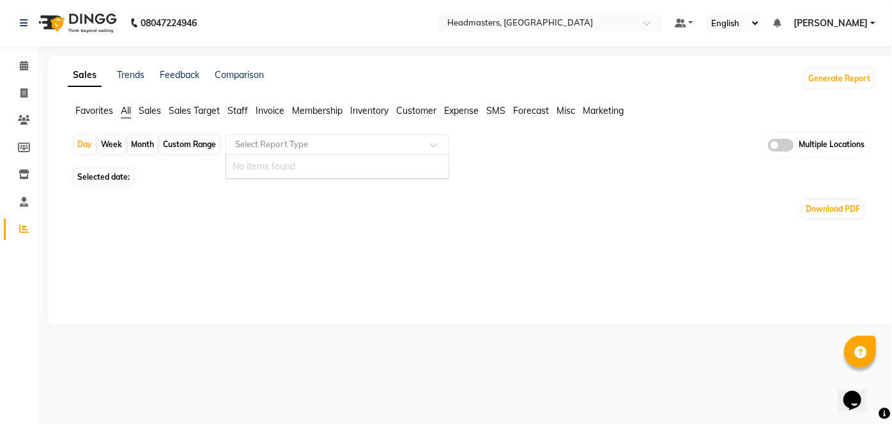
click at [356, 142] on input "text" at bounding box center [325, 144] width 184 height 13
click at [428, 257] on div "Sales Trends Feedback Comparison Generate Report Favorites All Sales Sales Targ…" at bounding box center [471, 190] width 848 height 268
click at [14, 70] on span at bounding box center [24, 66] width 22 height 15
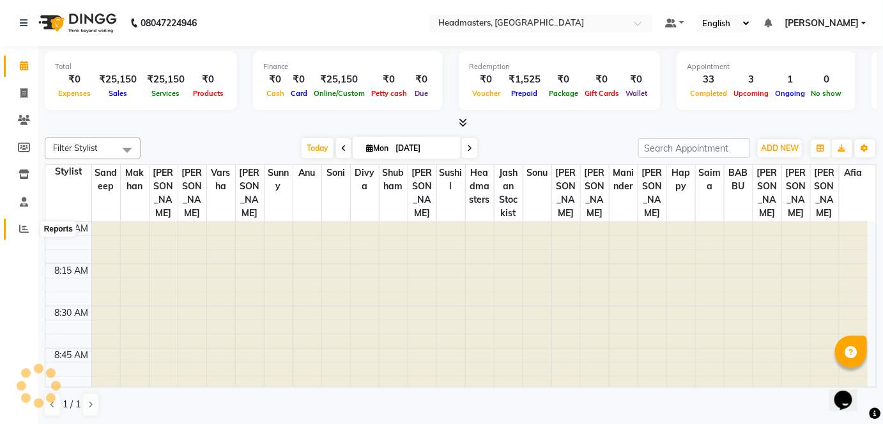
click at [26, 225] on icon at bounding box center [24, 229] width 10 height 10
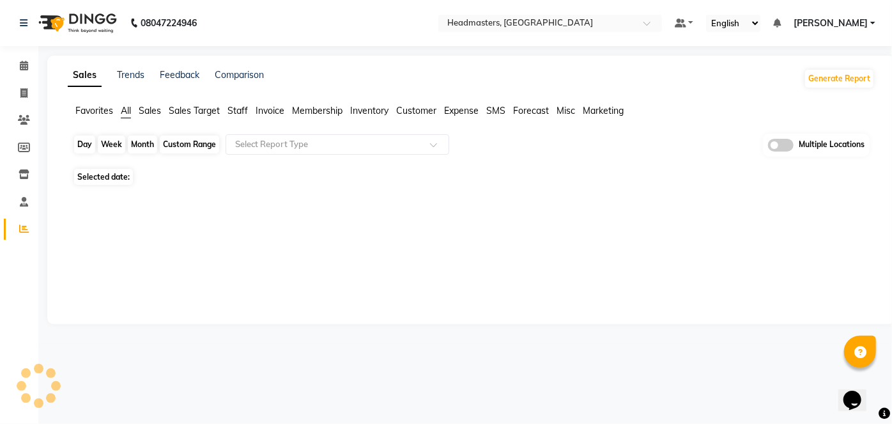
click at [86, 137] on div "Day" at bounding box center [84, 144] width 21 height 18
select select "9"
select select "2025"
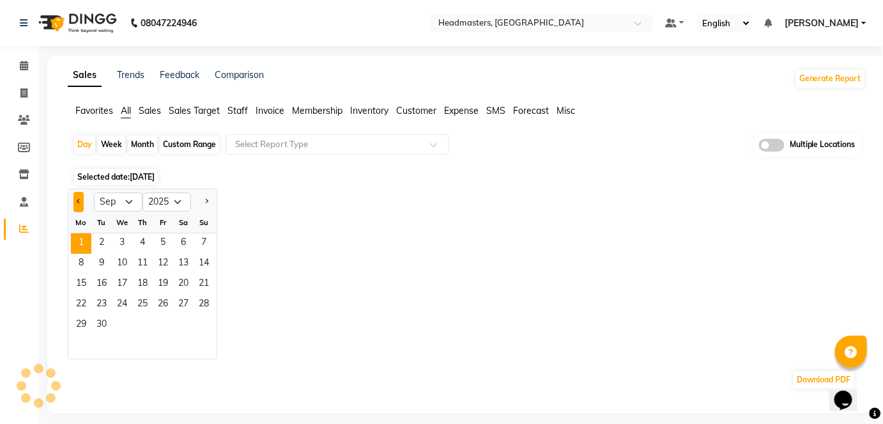
click at [74, 204] on button "Previous month" at bounding box center [79, 202] width 10 height 20
click at [134, 196] on select "Jan Feb Mar Apr May Jun Jul Aug Sep Oct Nov Dec" at bounding box center [118, 201] width 49 height 19
click at [94, 192] on select "Jan Feb Mar Apr May Jun Jul Aug Sep Oct Nov Dec" at bounding box center [118, 201] width 49 height 19
click at [129, 201] on select "Jan Feb Mar Apr May Jun Jul Aug Sep Oct Nov Dec" at bounding box center [118, 201] width 49 height 19
select select "9"
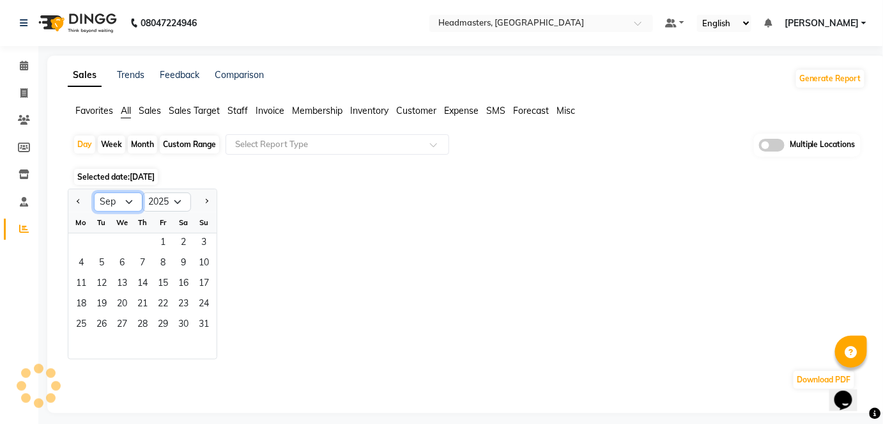
click at [94, 192] on select "Jan Feb Mar Apr May Jun Jul Aug Sep Oct Nov Dec" at bounding box center [118, 201] width 49 height 19
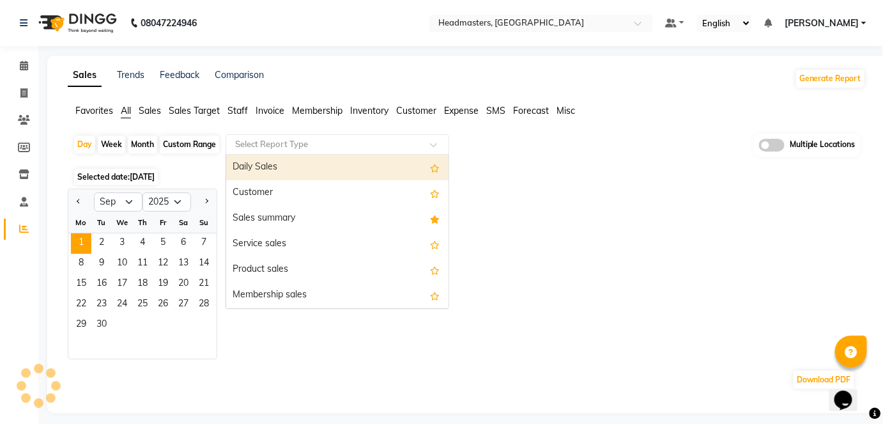
click at [297, 149] on input "text" at bounding box center [325, 144] width 184 height 13
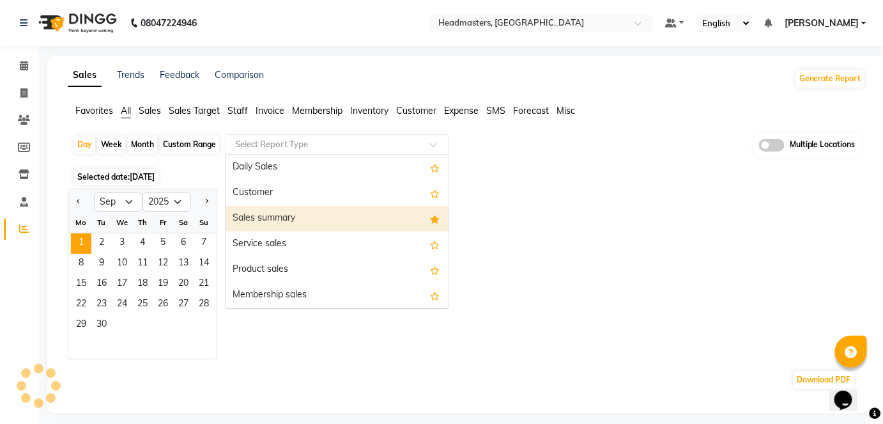
click at [302, 210] on div "Sales summary" at bounding box center [337, 219] width 222 height 26
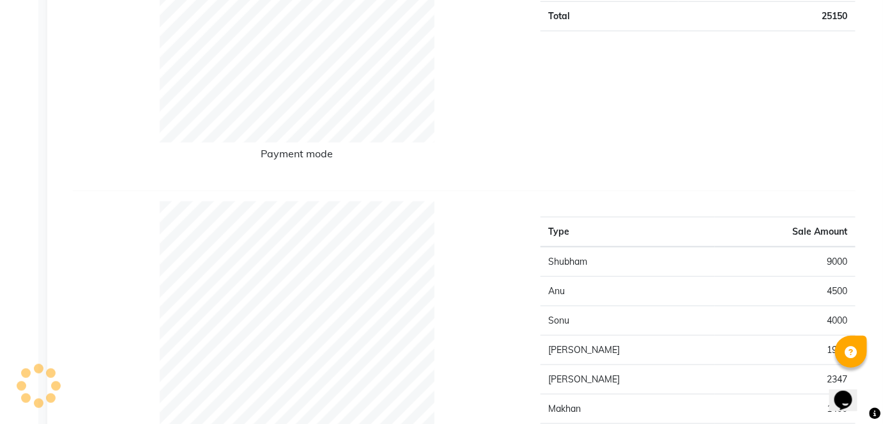
select select "full_report"
select select "csv"
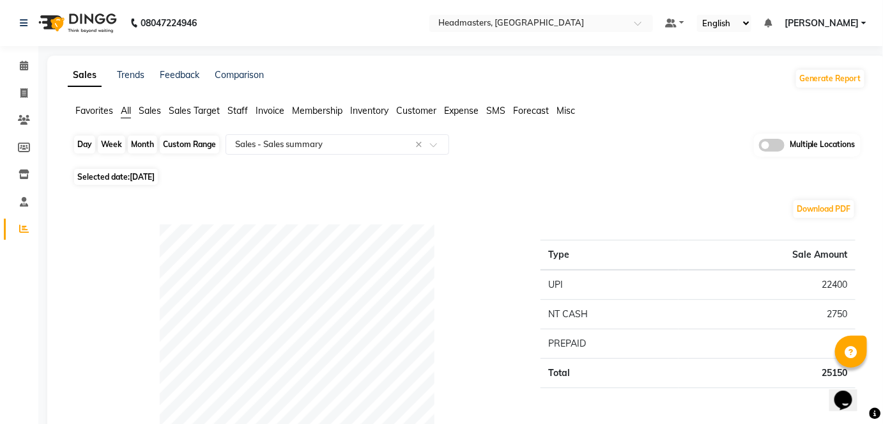
click at [83, 138] on div "Day" at bounding box center [84, 144] width 21 height 18
select select "9"
select select "2025"
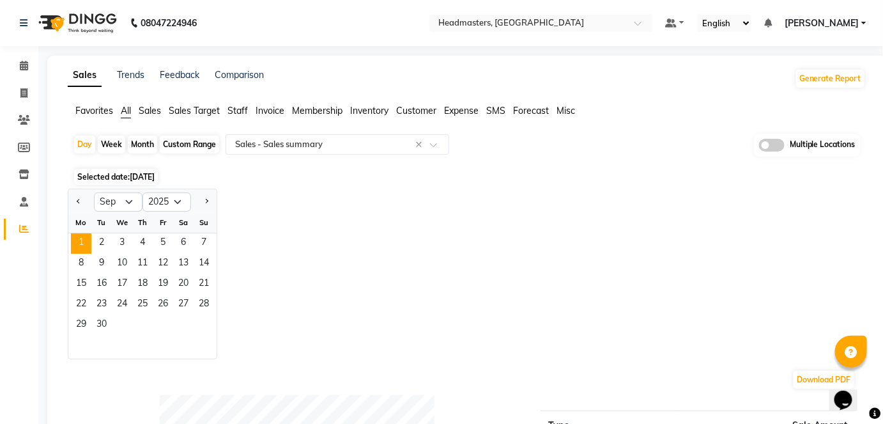
click at [159, 111] on span "Sales" at bounding box center [150, 111] width 22 height 12
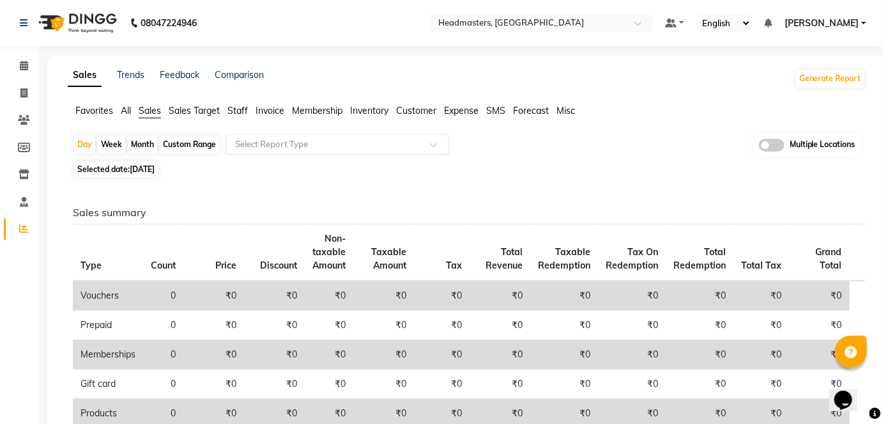
click at [325, 140] on input "text" at bounding box center [325, 144] width 184 height 13
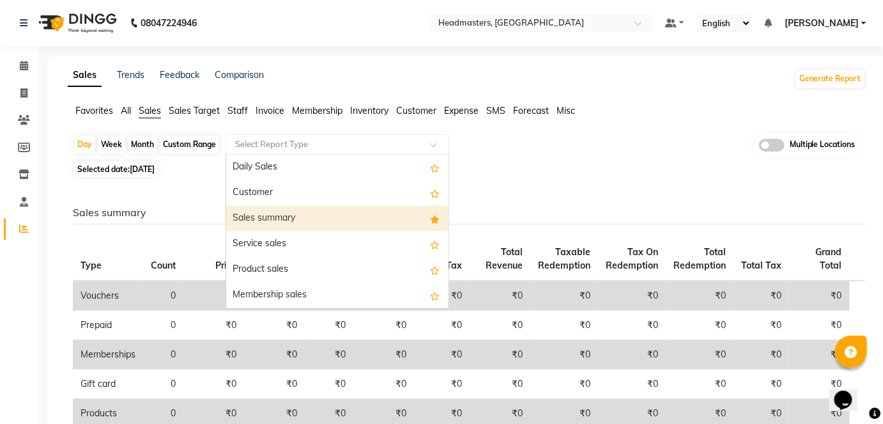
click at [324, 215] on div "Sales summary" at bounding box center [337, 219] width 222 height 26
select select "full_report"
select select "csv"
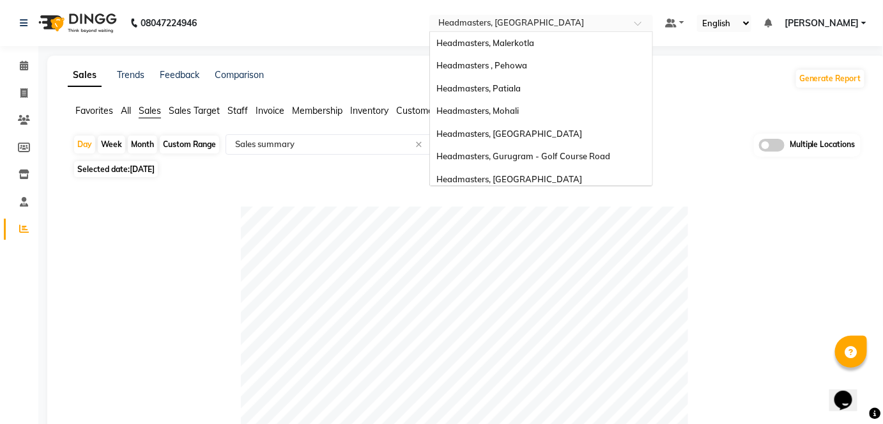
click at [649, 30] on div "Select Location × Headmasters, Sangrur" at bounding box center [542, 23] width 224 height 17
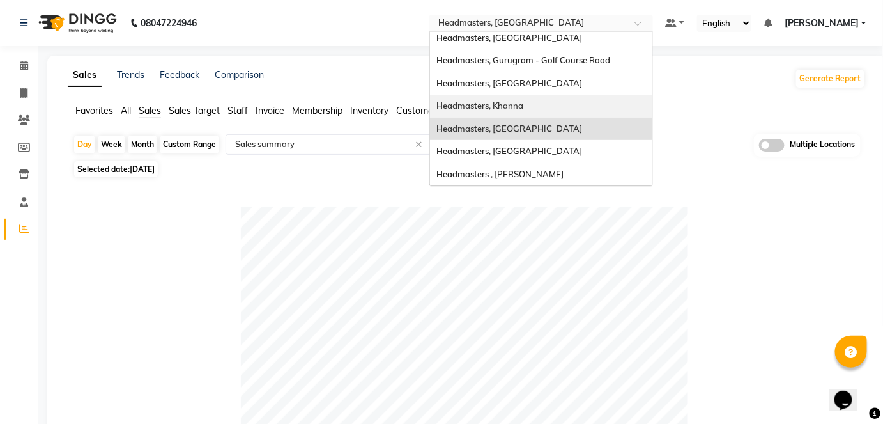
click at [624, 99] on div "Headmasters, Khanna" at bounding box center [541, 106] width 222 height 23
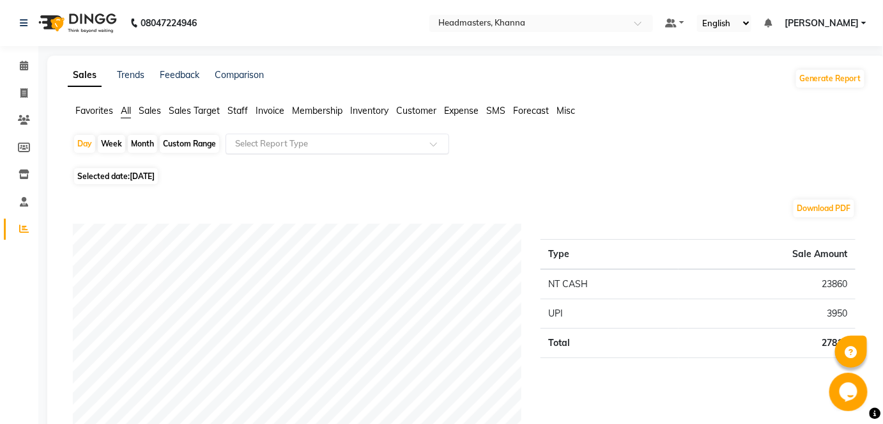
click at [256, 139] on input "text" at bounding box center [325, 143] width 184 height 13
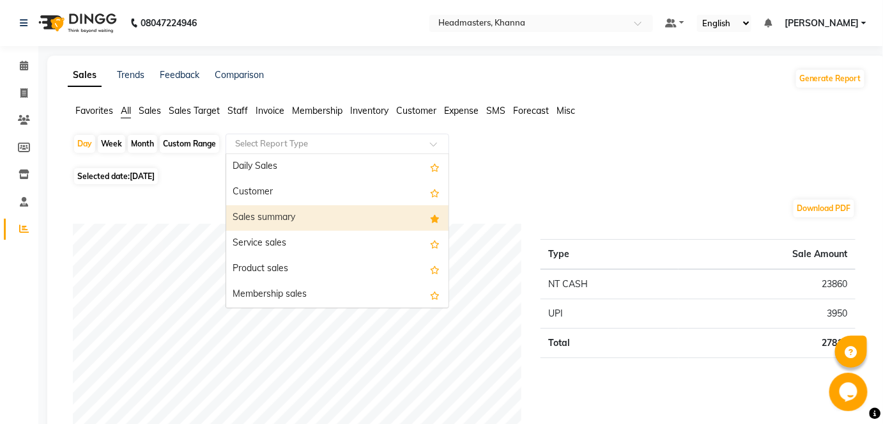
click at [279, 214] on div "Sales summary" at bounding box center [337, 218] width 222 height 26
select select "full_report"
select select "csv"
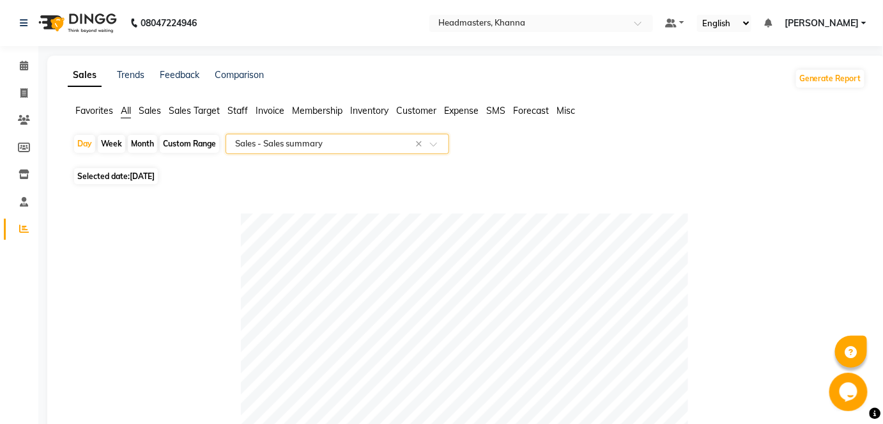
click at [95, 148] on div "Day Week Month Custom Range Select Report Type × Sales - Sales summary ×" at bounding box center [467, 149] width 788 height 31
click at [88, 143] on div "Day" at bounding box center [84, 144] width 21 height 18
select select "9"
select select "2025"
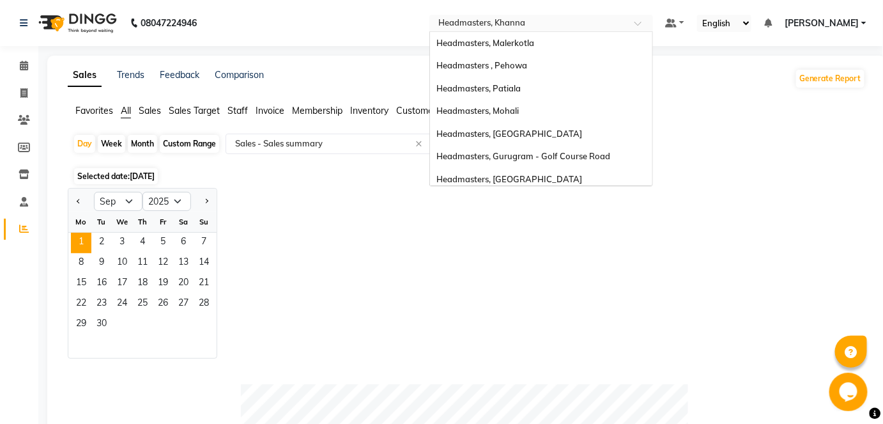
click at [621, 27] on input "text" at bounding box center [528, 24] width 185 height 13
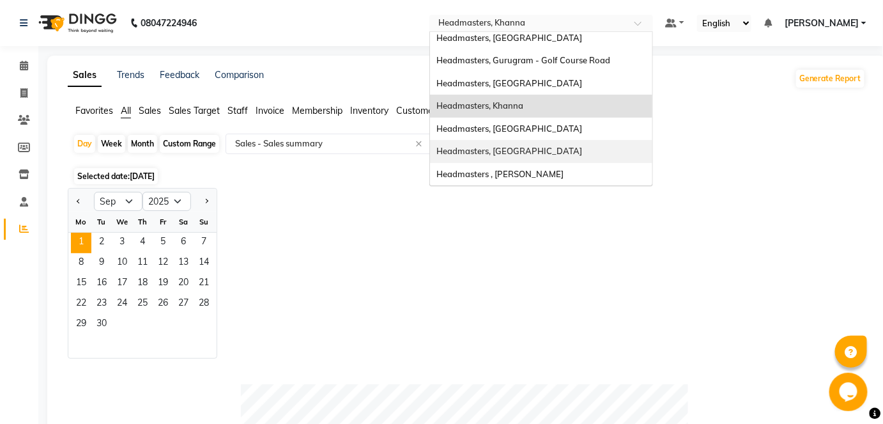
click at [624, 157] on div "Headmasters, [GEOGRAPHIC_DATA]" at bounding box center [541, 151] width 222 height 23
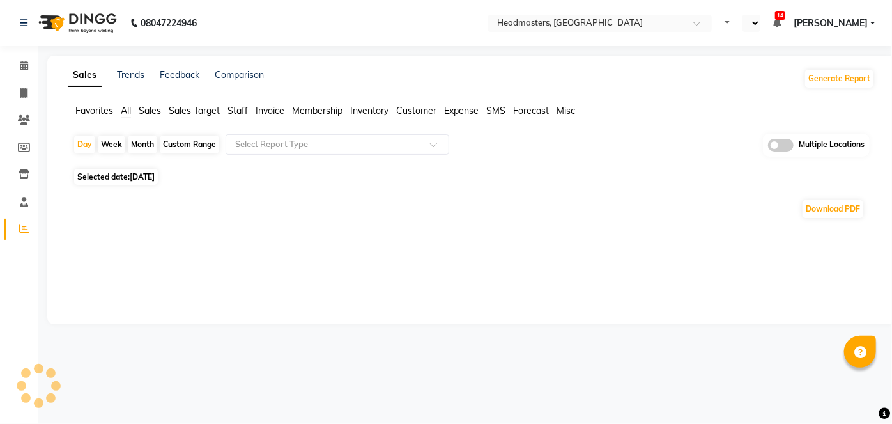
select select "en"
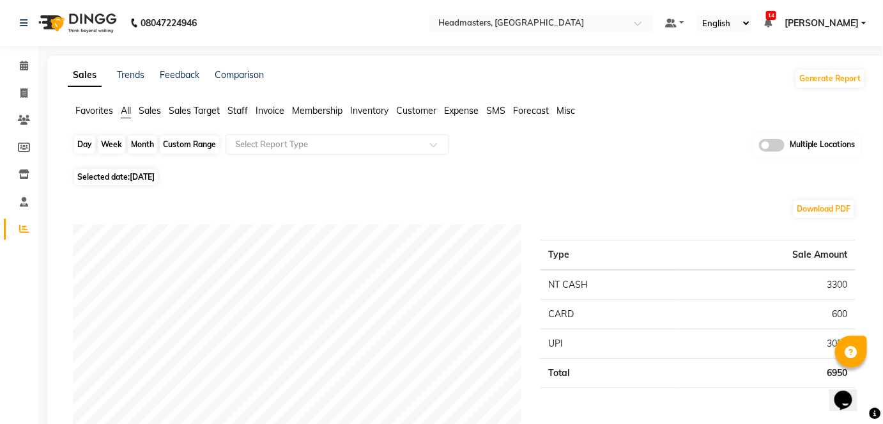
click at [85, 141] on div "Day" at bounding box center [84, 144] width 21 height 18
select select "9"
select select "2025"
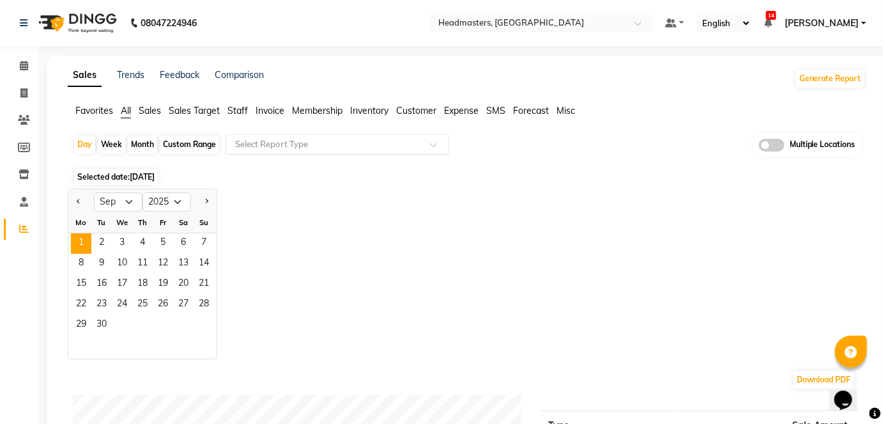
click at [302, 142] on input "text" at bounding box center [325, 144] width 184 height 13
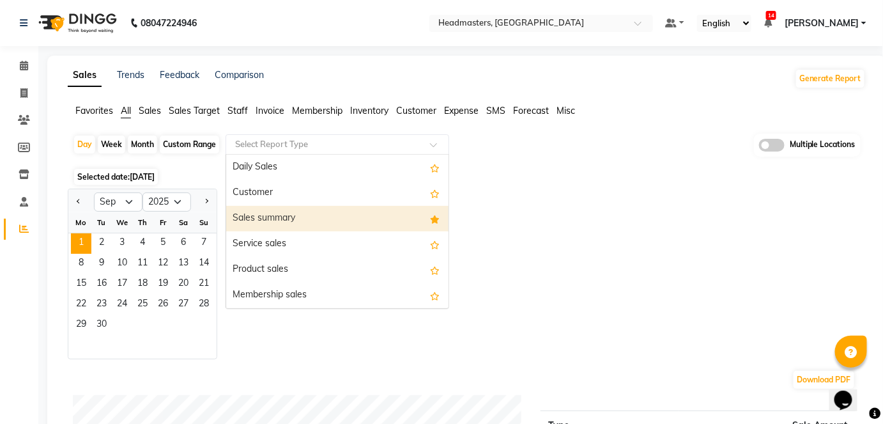
click at [293, 224] on div "Sales summary" at bounding box center [337, 219] width 222 height 26
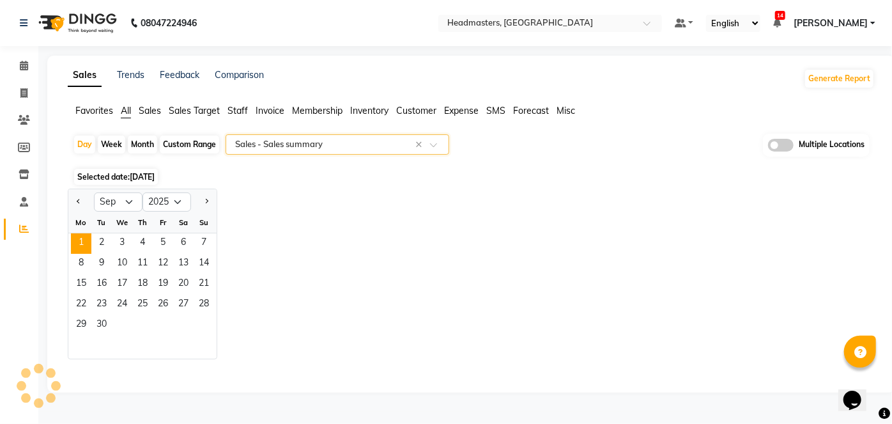
select select "full_report"
select select "csv"
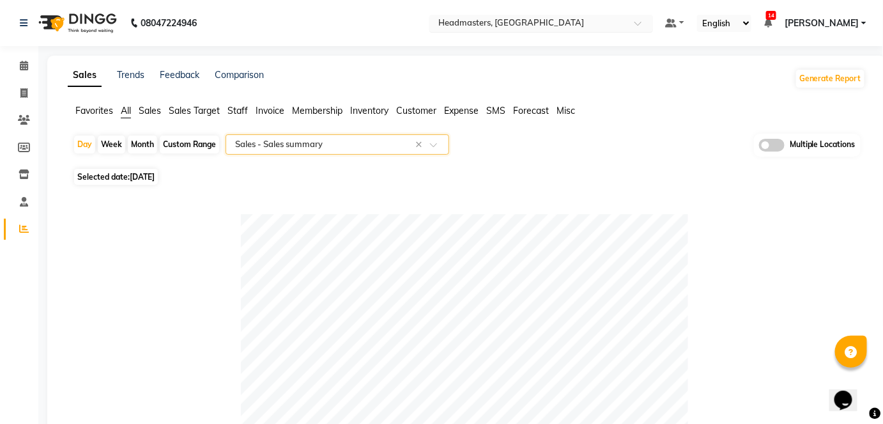
click at [603, 20] on input "text" at bounding box center [528, 24] width 185 height 13
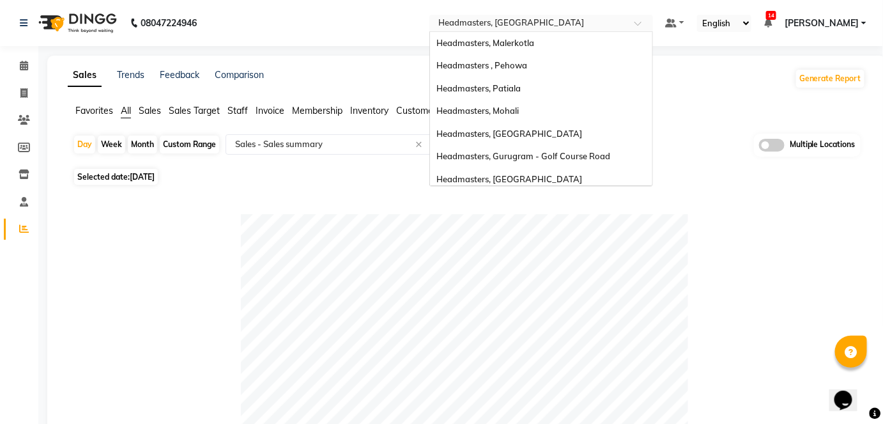
scroll to position [96, 0]
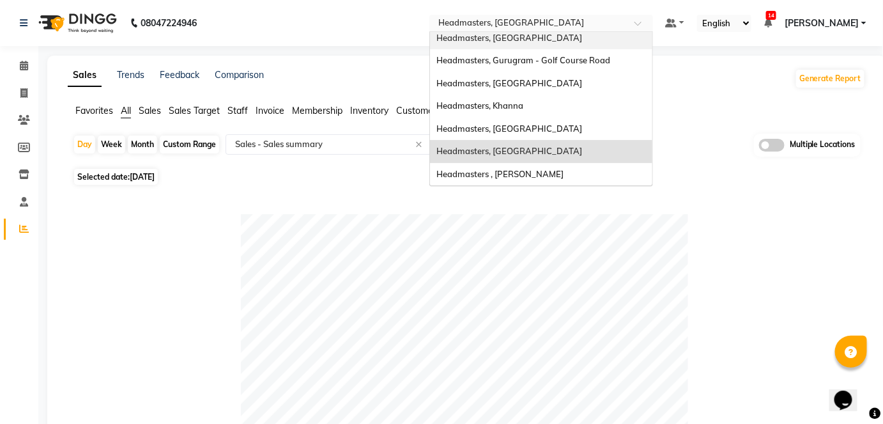
click at [653, 43] on div "Headmasters, [GEOGRAPHIC_DATA]" at bounding box center [541, 38] width 222 height 23
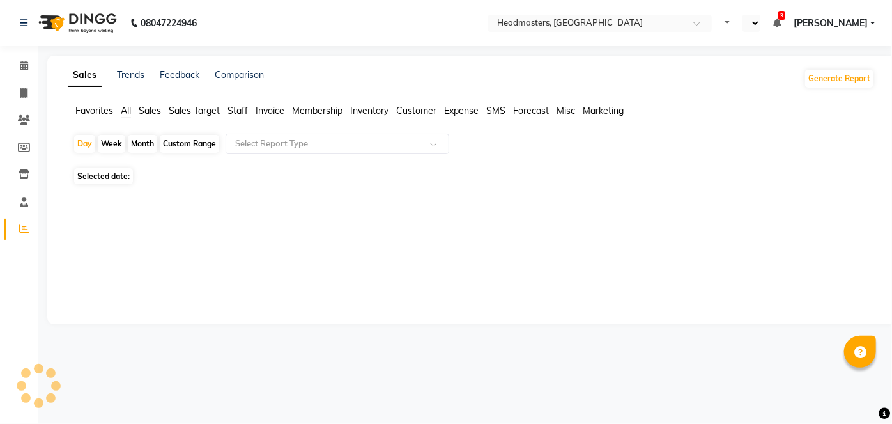
select select "en"
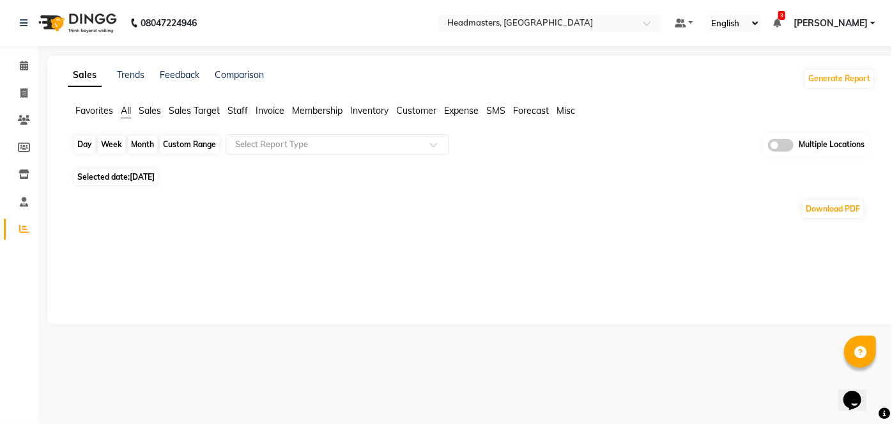
click at [89, 140] on div "Day" at bounding box center [84, 144] width 21 height 18
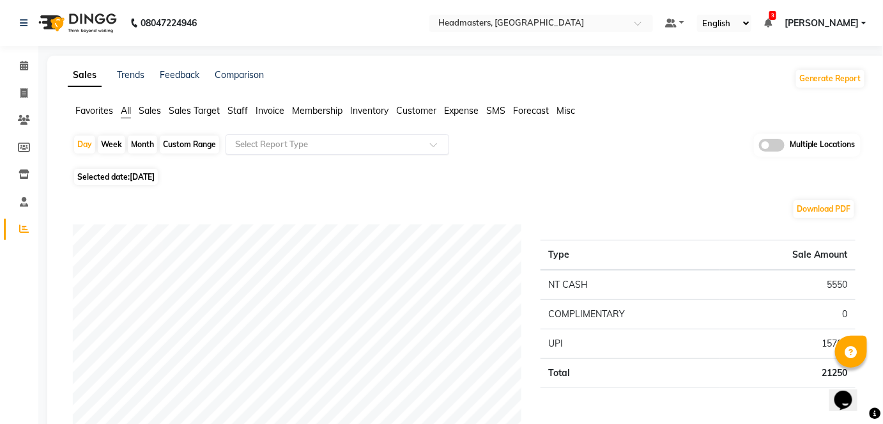
click at [284, 138] on input "text" at bounding box center [325, 144] width 184 height 13
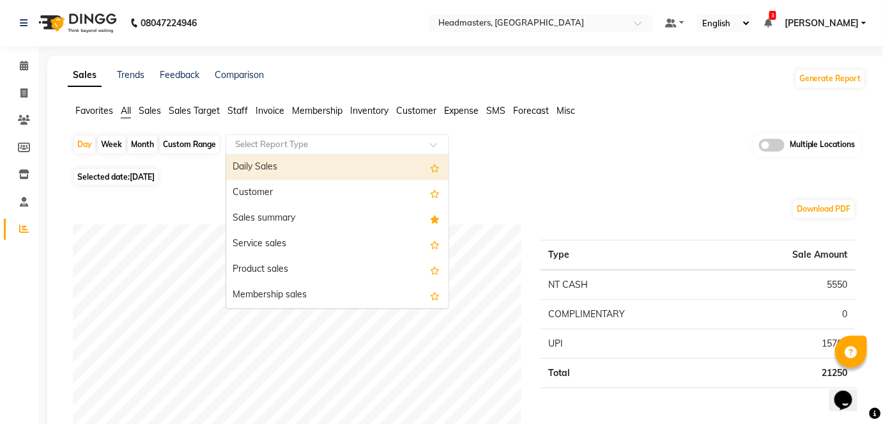
click at [143, 108] on span "Sales" at bounding box center [150, 111] width 22 height 12
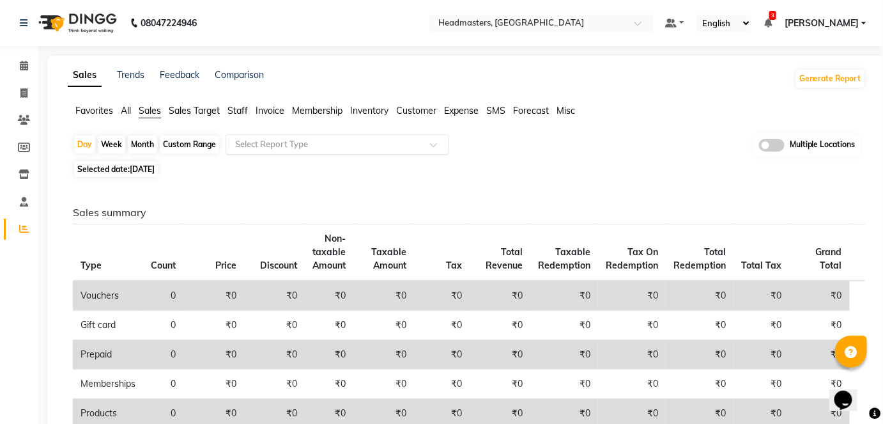
click at [271, 145] on input "text" at bounding box center [325, 144] width 184 height 13
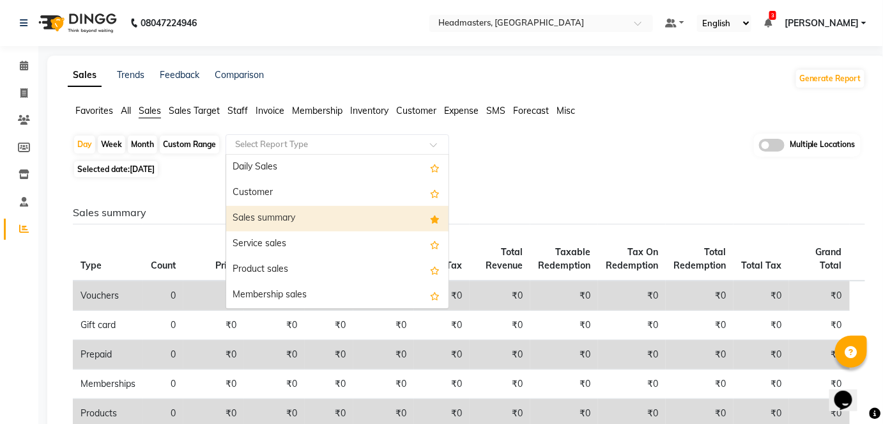
click at [276, 213] on div "Sales summary" at bounding box center [337, 219] width 222 height 26
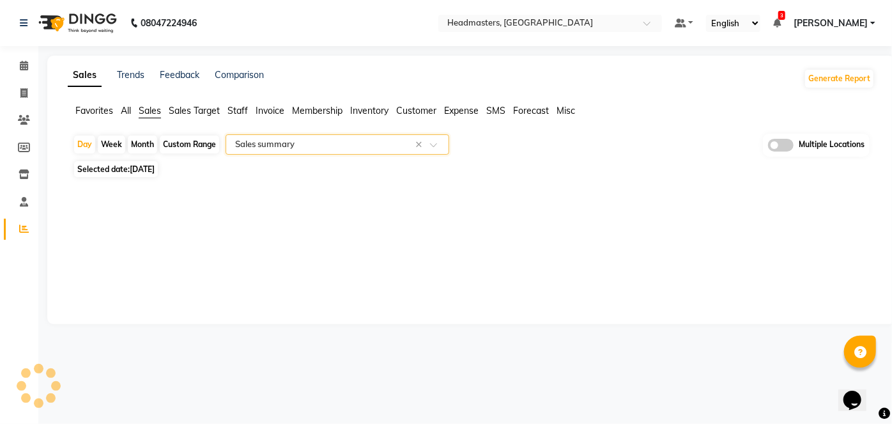
select select "full_report"
select select "csv"
click at [607, 18] on input "text" at bounding box center [528, 24] width 185 height 13
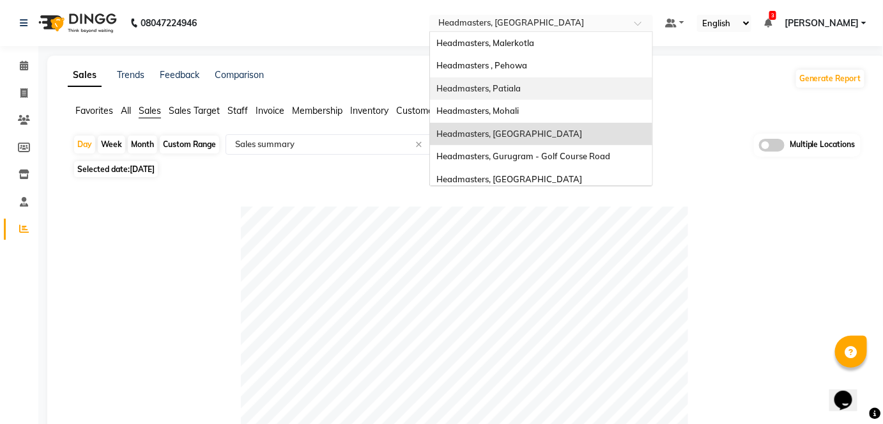
click at [607, 96] on div "Headmasters, Patiala" at bounding box center [541, 88] width 222 height 23
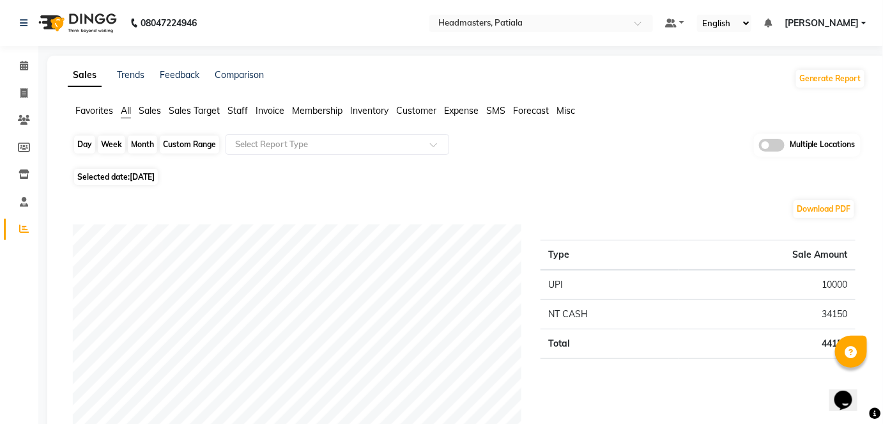
click at [85, 139] on div "Day" at bounding box center [84, 144] width 21 height 18
select select "9"
select select "2025"
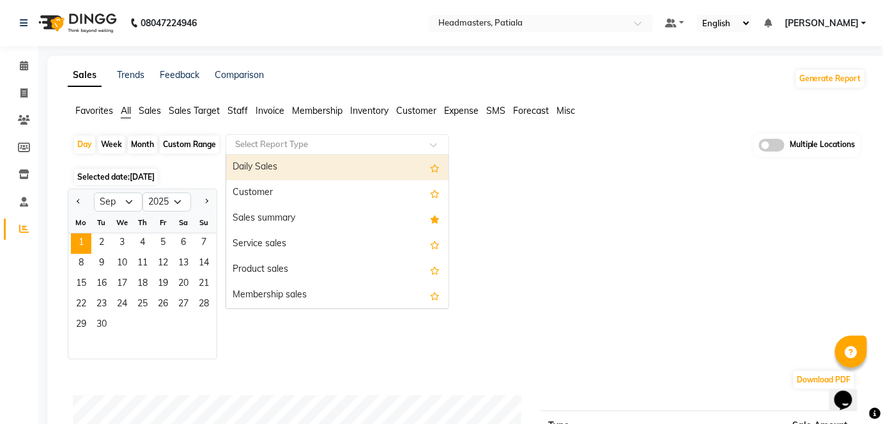
click at [277, 151] on div "Select Report Type" at bounding box center [338, 144] width 224 height 20
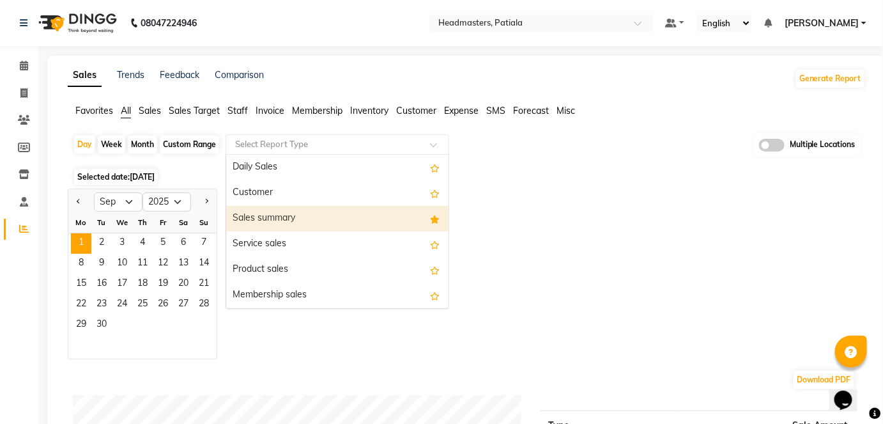
click at [269, 215] on div "Sales summary" at bounding box center [337, 219] width 222 height 26
select select "full_report"
select select "csv"
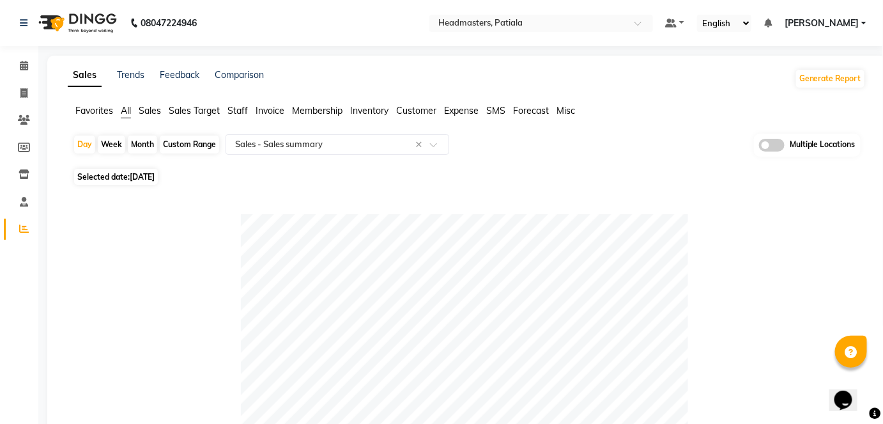
click at [588, 13] on nav "08047224946 Select Location × Headmasters, Patiala Default Panel My Panel Engli…" at bounding box center [441, 23] width 883 height 46
click at [592, 22] on input "text" at bounding box center [528, 24] width 185 height 13
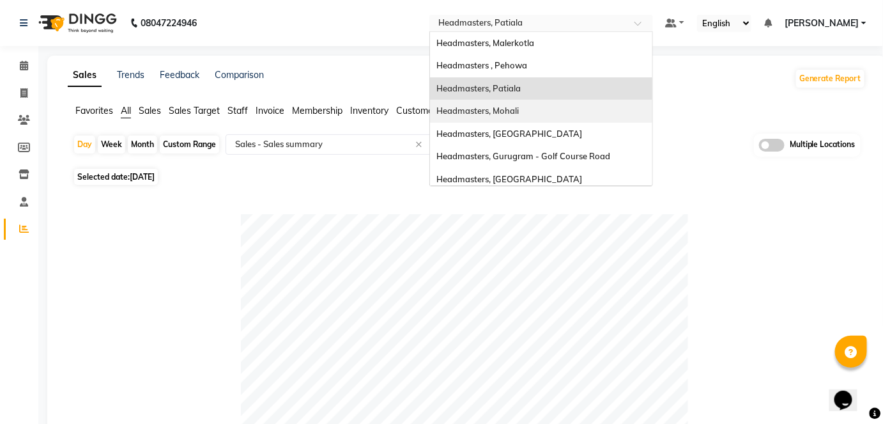
click at [584, 113] on div "Headmasters, Mohali" at bounding box center [541, 111] width 222 height 23
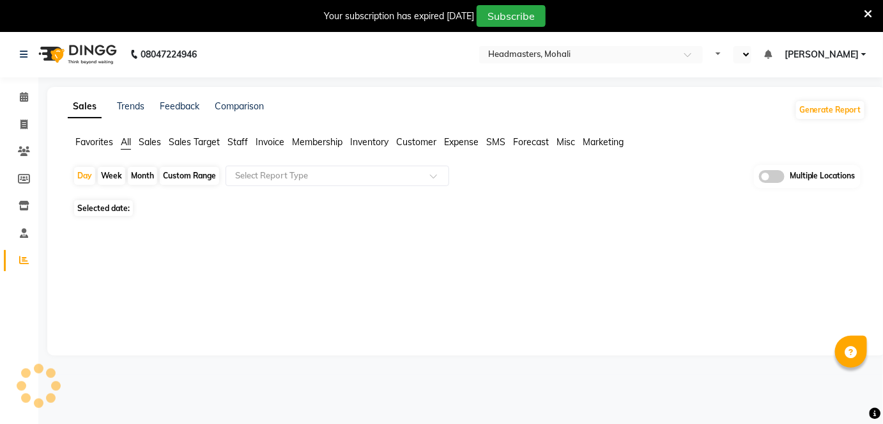
select select "en"
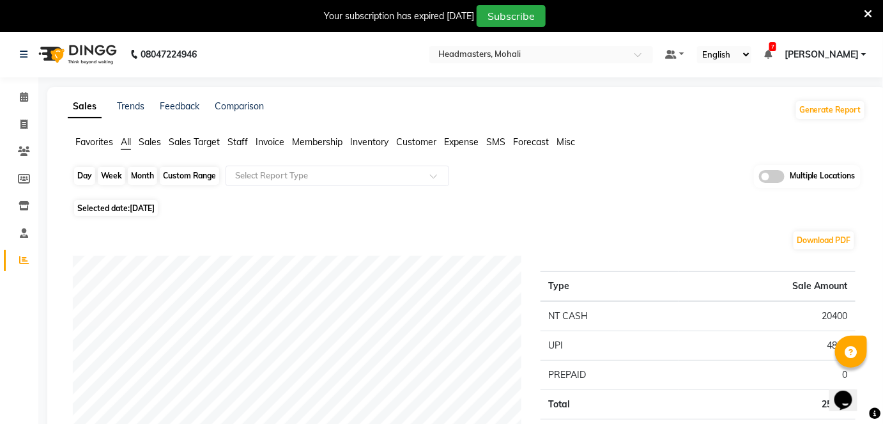
click at [92, 179] on div "Day" at bounding box center [84, 176] width 21 height 18
select select "9"
select select "2025"
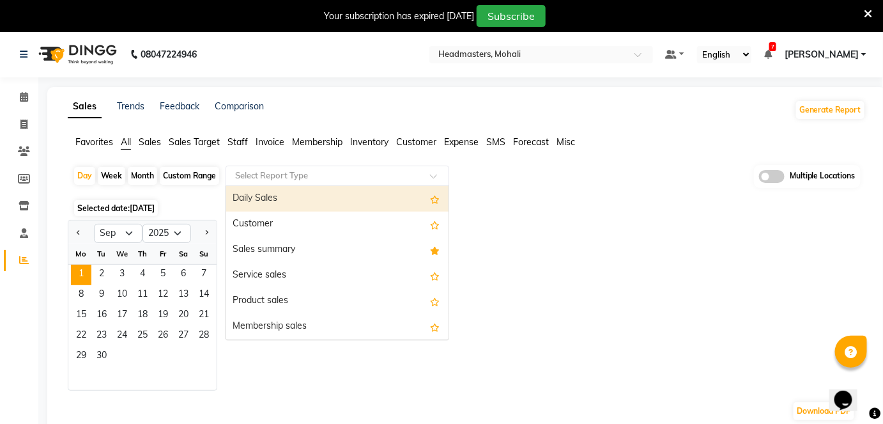
click at [259, 178] on input "text" at bounding box center [325, 175] width 184 height 13
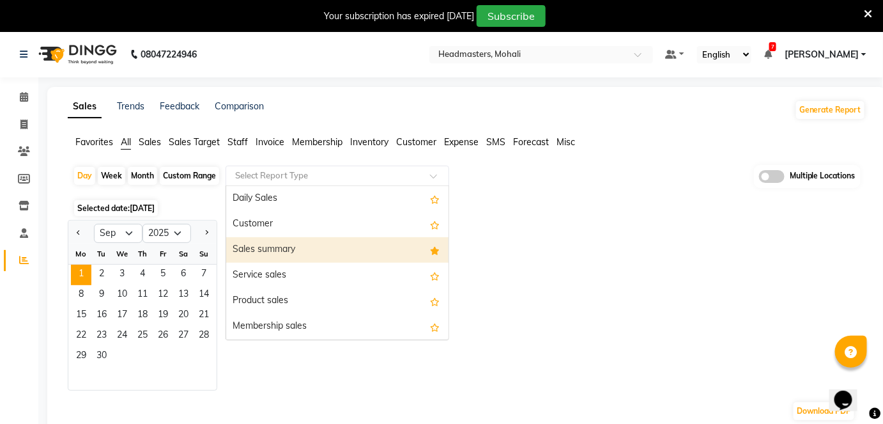
click at [271, 242] on div "Sales summary" at bounding box center [337, 250] width 222 height 26
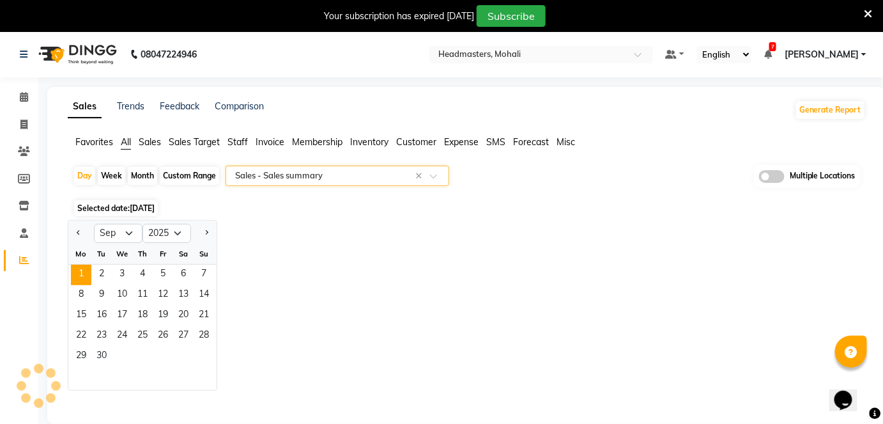
select select "full_report"
select select "csv"
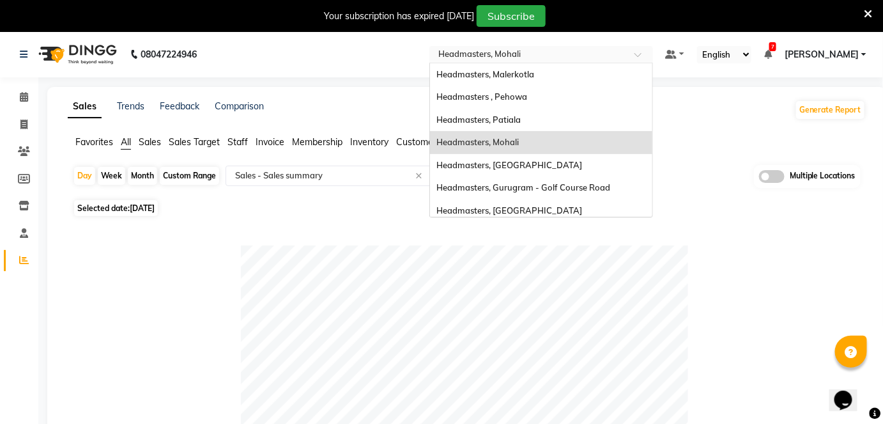
click at [551, 50] on input "text" at bounding box center [528, 55] width 185 height 13
click at [571, 167] on span "Headmasters, [GEOGRAPHIC_DATA]" at bounding box center [510, 165] width 146 height 10
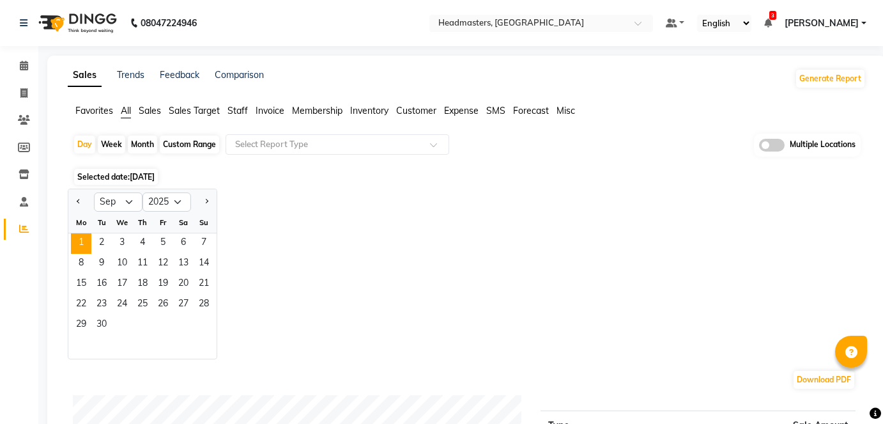
select select "9"
select select "2025"
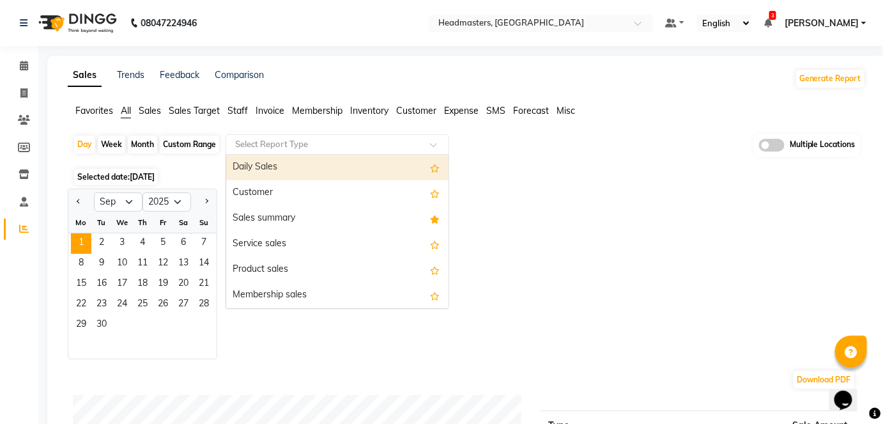
click at [277, 137] on div "Select Report Type" at bounding box center [338, 144] width 224 height 20
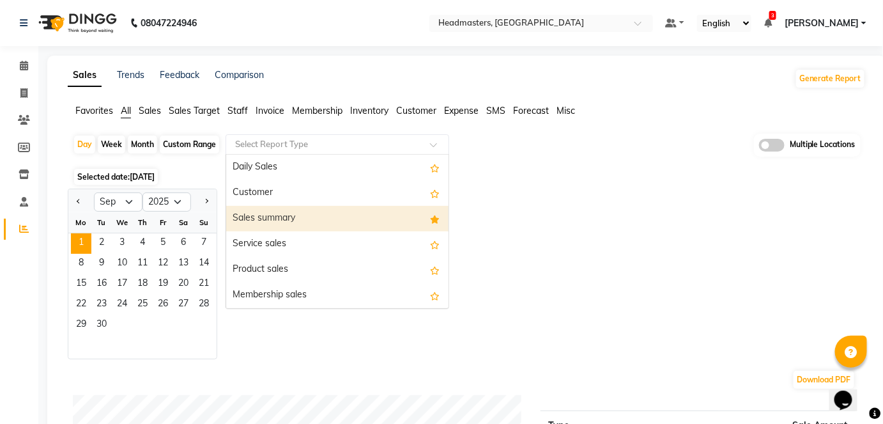
click at [282, 215] on div "Sales summary" at bounding box center [337, 219] width 222 height 26
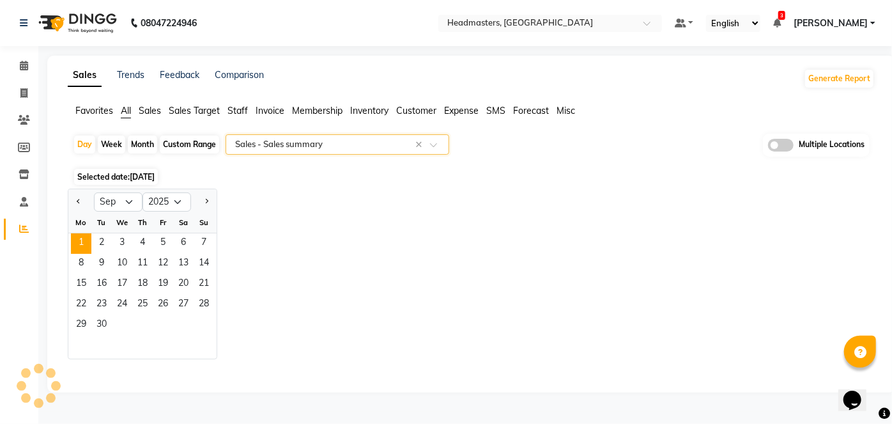
select select "full_report"
select select "csv"
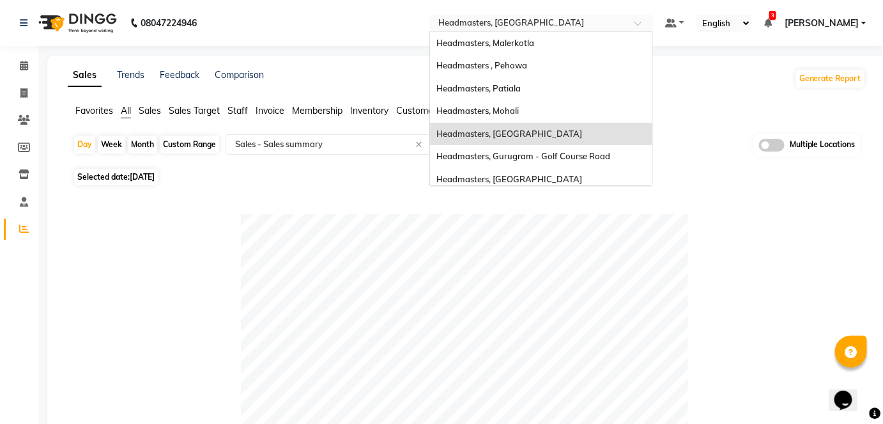
click at [596, 18] on input "text" at bounding box center [528, 24] width 185 height 13
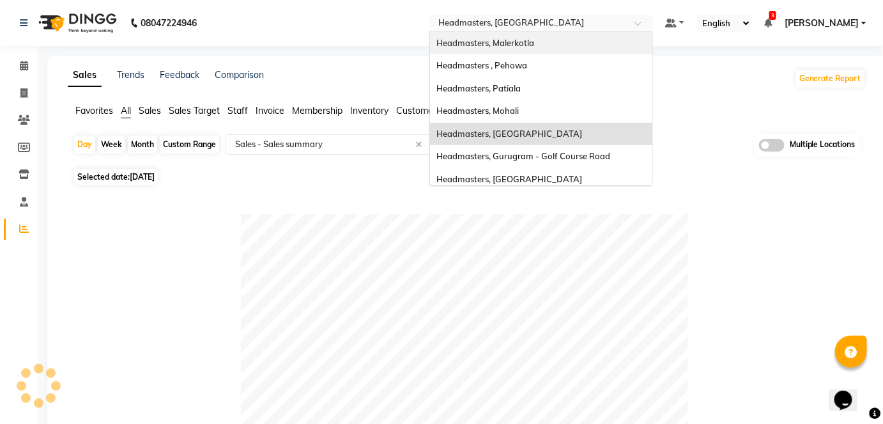
click at [609, 44] on div "Headmasters, Malerkotla" at bounding box center [541, 43] width 222 height 23
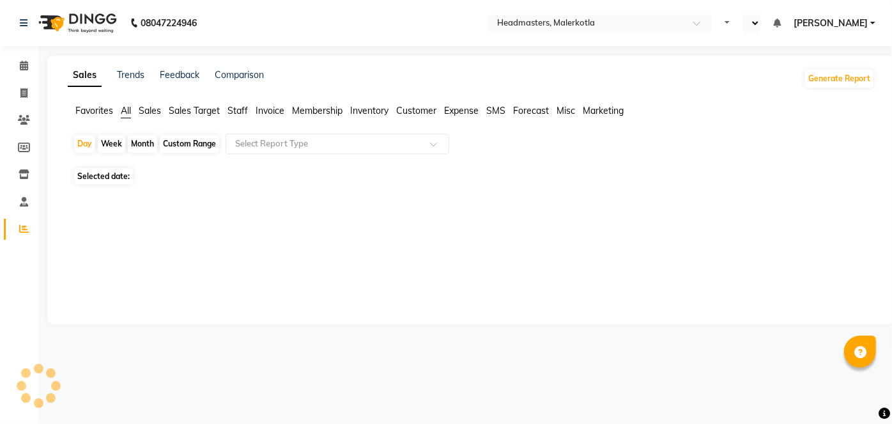
select select "en"
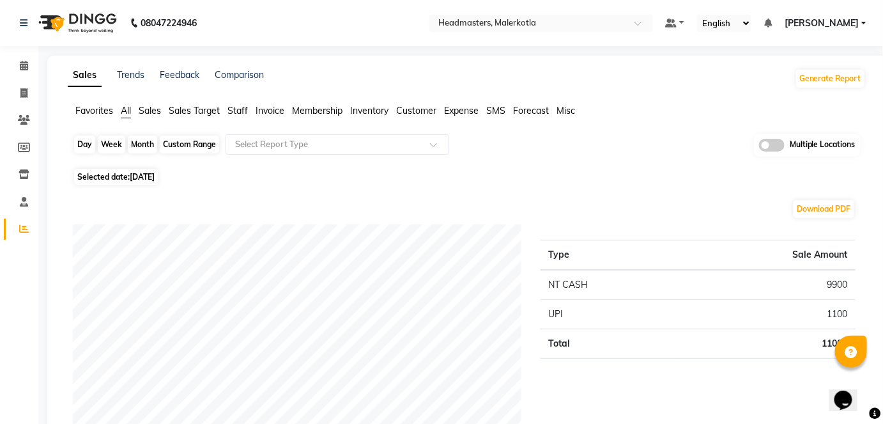
click at [91, 147] on div "Day" at bounding box center [84, 144] width 21 height 18
select select "9"
select select "2025"
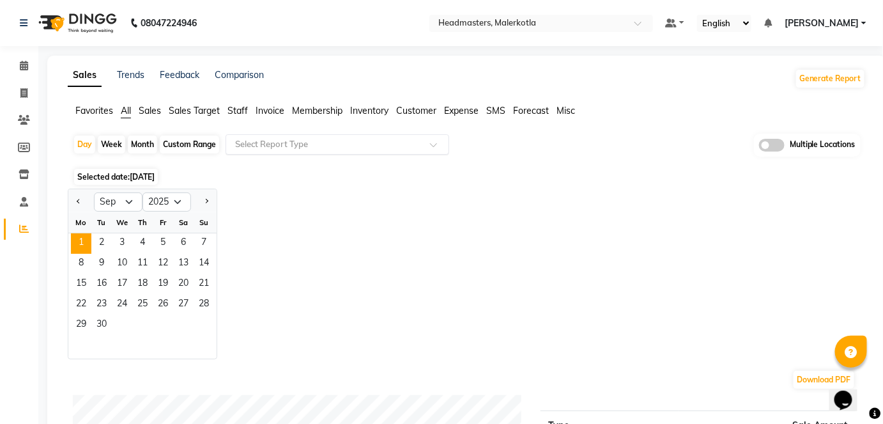
click at [304, 145] on input "text" at bounding box center [325, 144] width 184 height 13
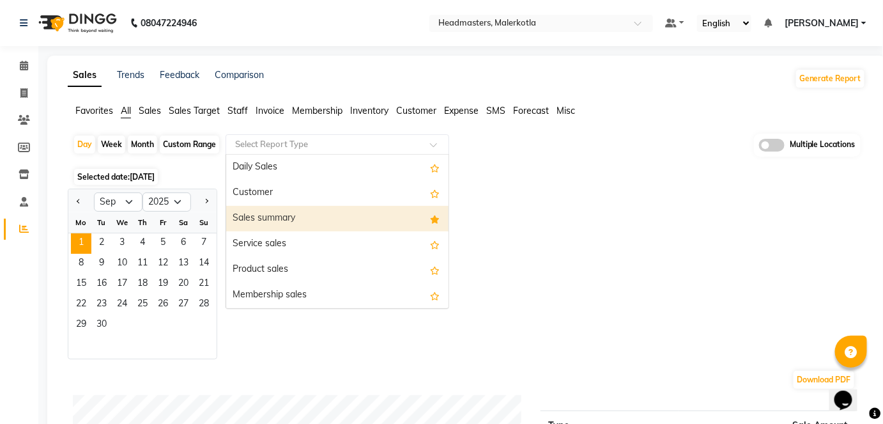
click at [300, 206] on div "Sales summary" at bounding box center [337, 219] width 222 height 26
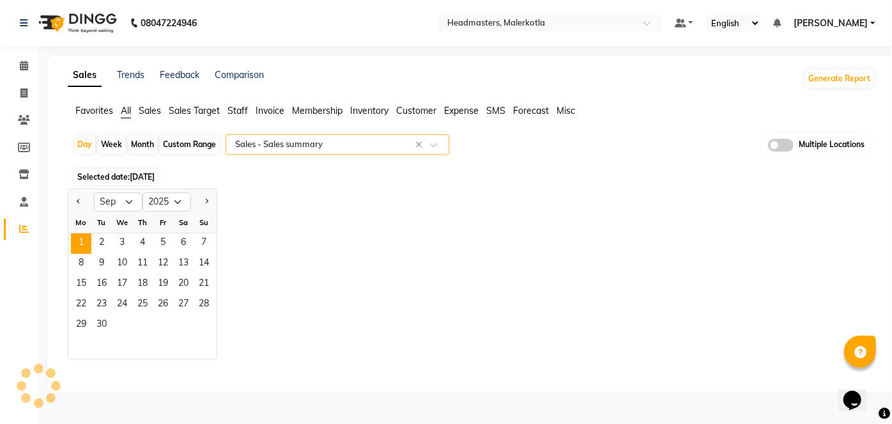
select select "full_report"
select select "csv"
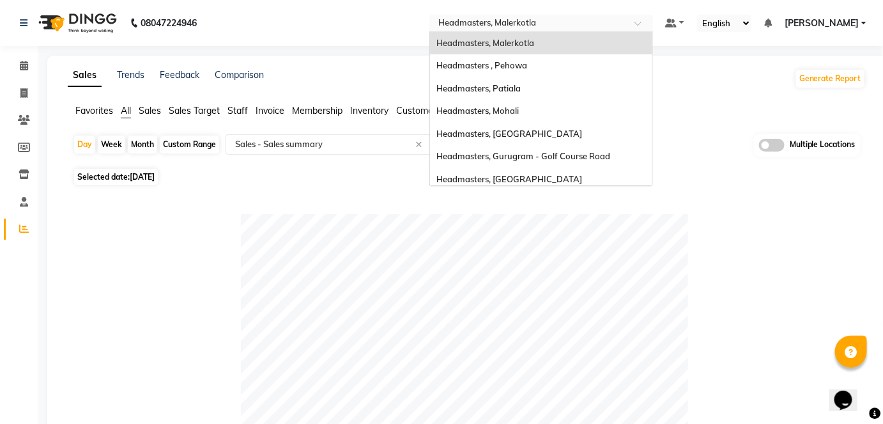
click at [621, 25] on input "text" at bounding box center [528, 24] width 185 height 13
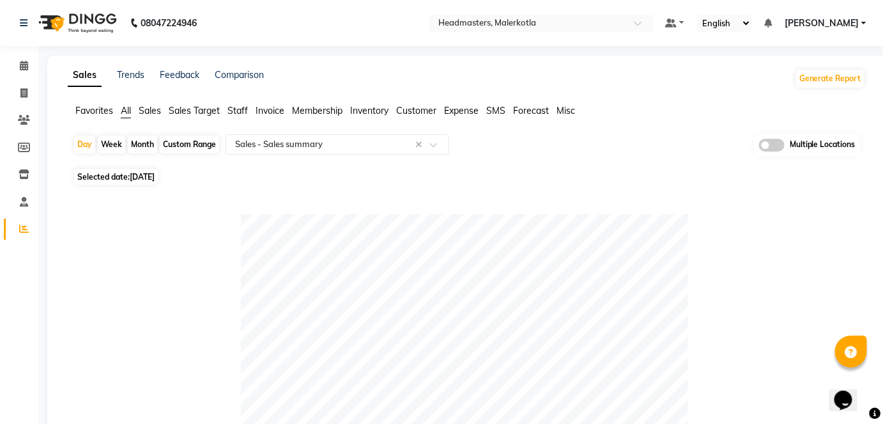
click at [700, 114] on ul "Favorites All Sales Sales Target Staff Invoice Membership Inventory Customer Ex…" at bounding box center [467, 111] width 798 height 14
